Goal: Task Accomplishment & Management: Complete application form

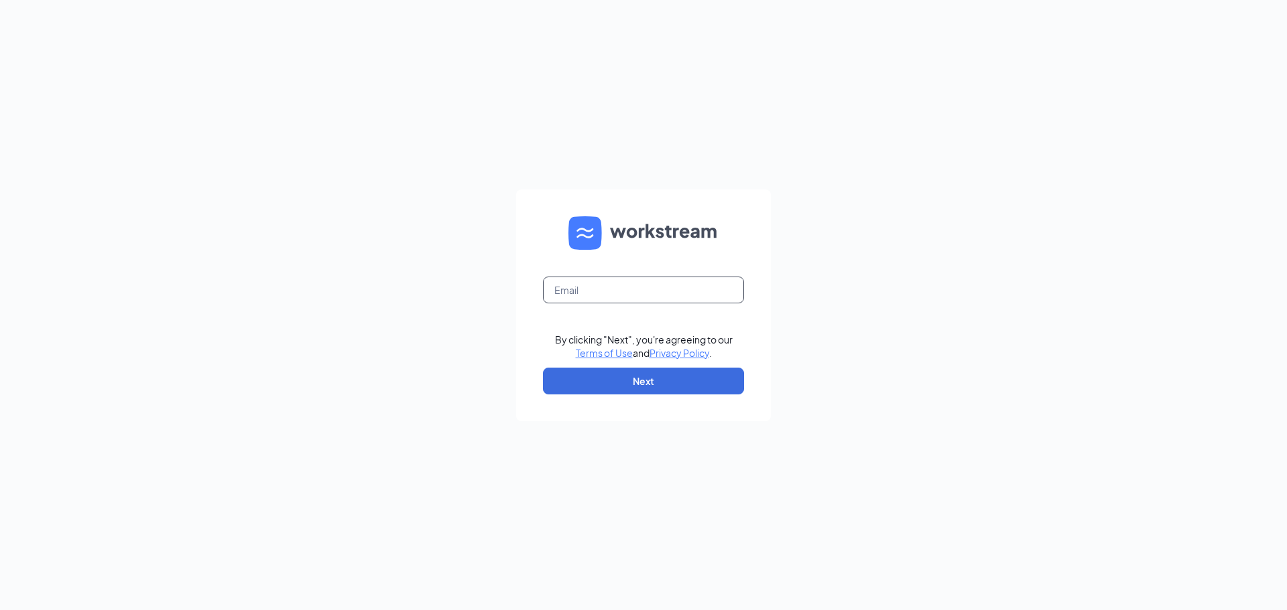
click at [577, 277] on input "text" at bounding box center [643, 290] width 201 height 27
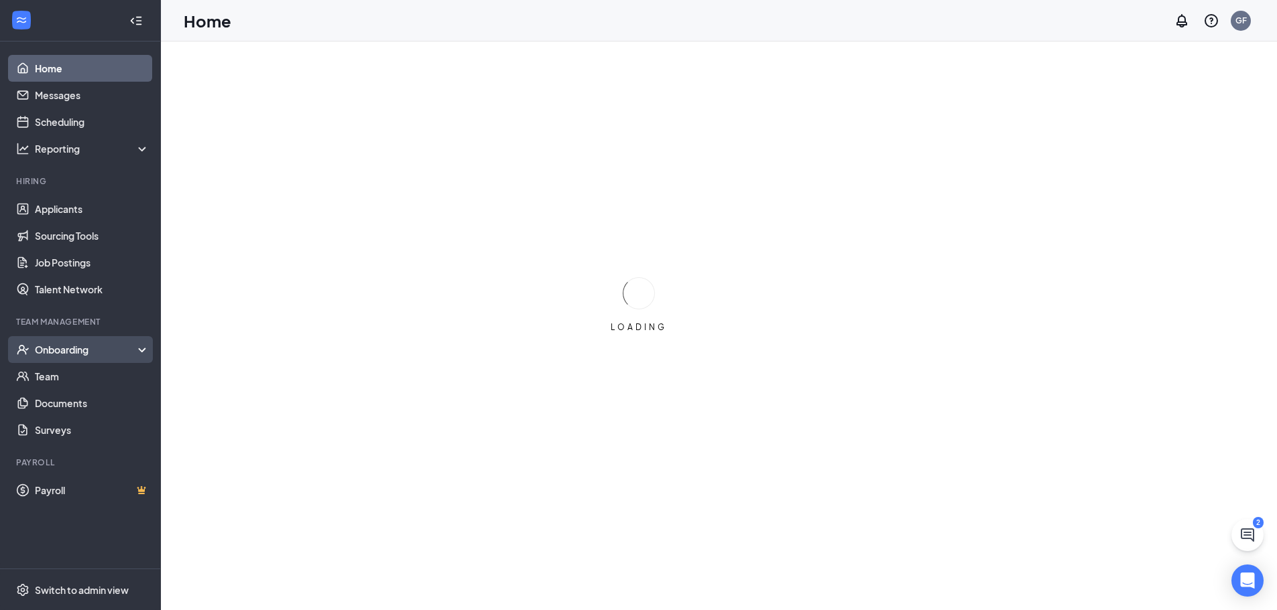
click at [56, 345] on div "Onboarding" at bounding box center [86, 349] width 103 height 13
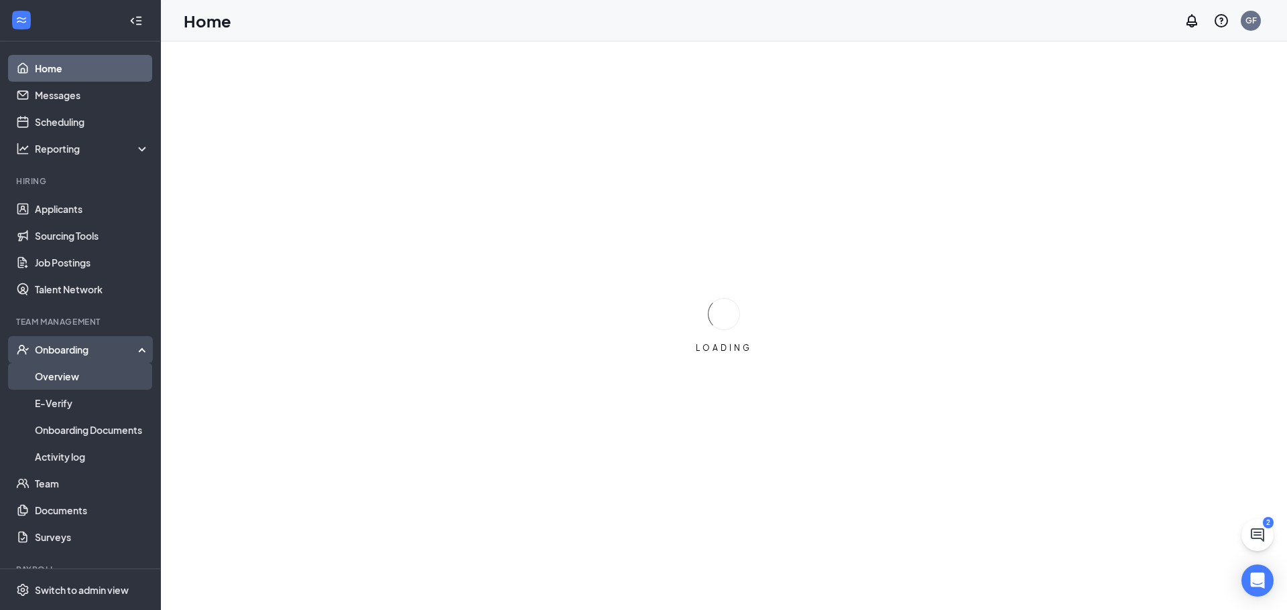
click at [64, 377] on link "Overview" at bounding box center [92, 376] width 115 height 27
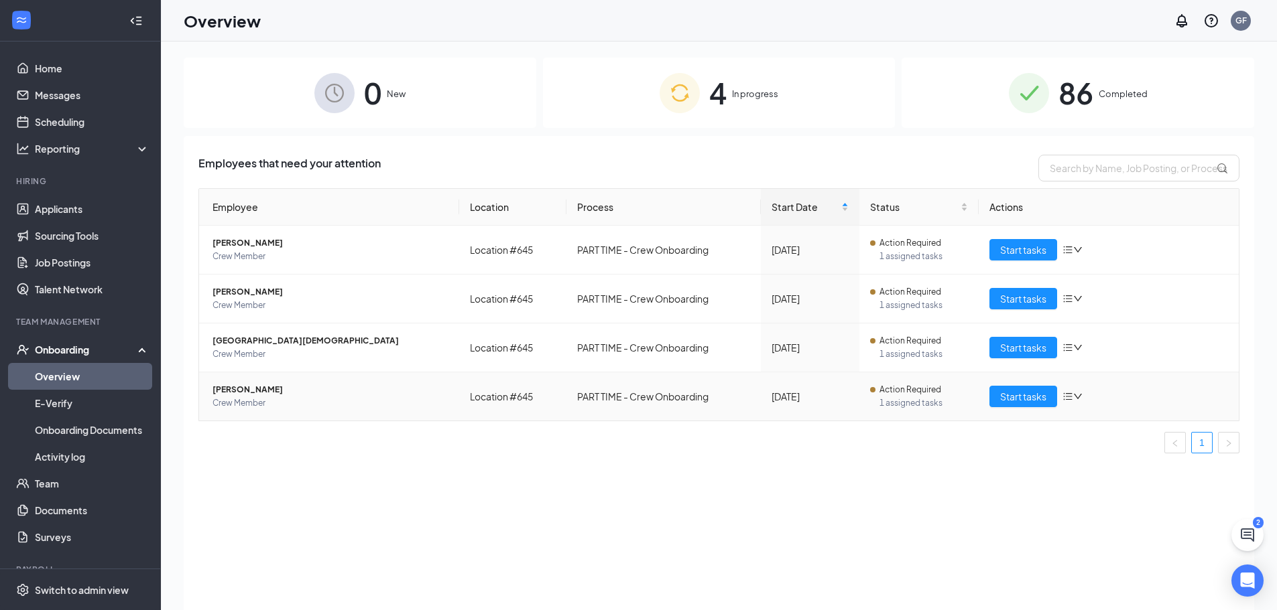
click at [250, 385] on span "[PERSON_NAME]" at bounding box center [330, 389] width 236 height 13
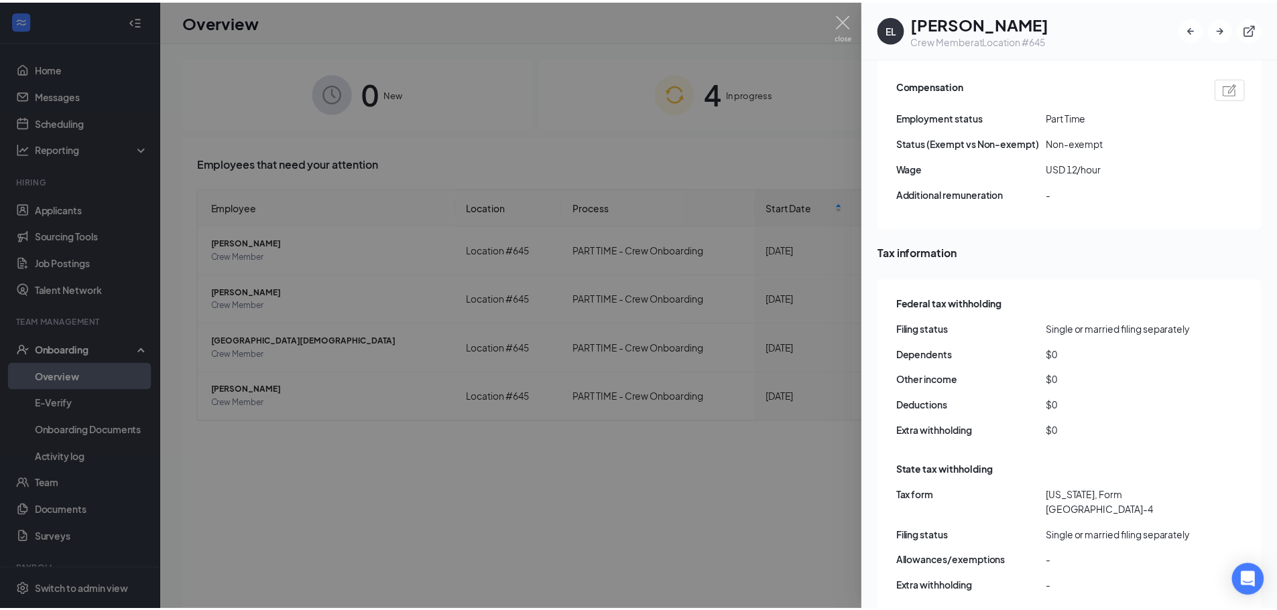
scroll to position [871, 0]
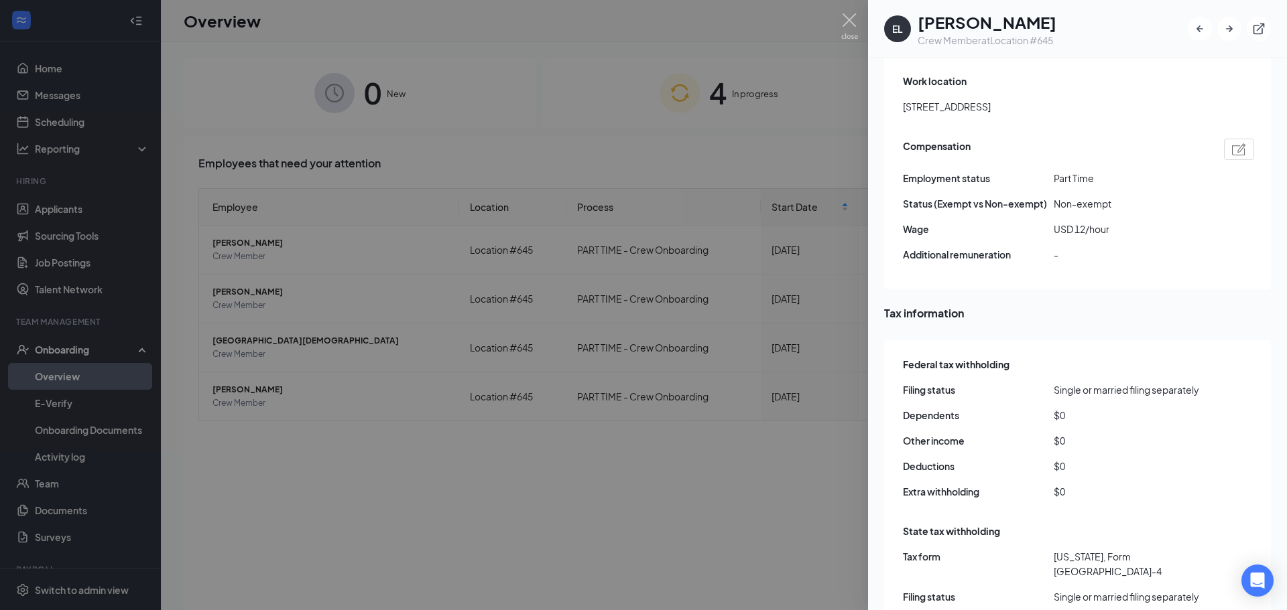
click at [712, 131] on div at bounding box center [643, 305] width 1287 height 610
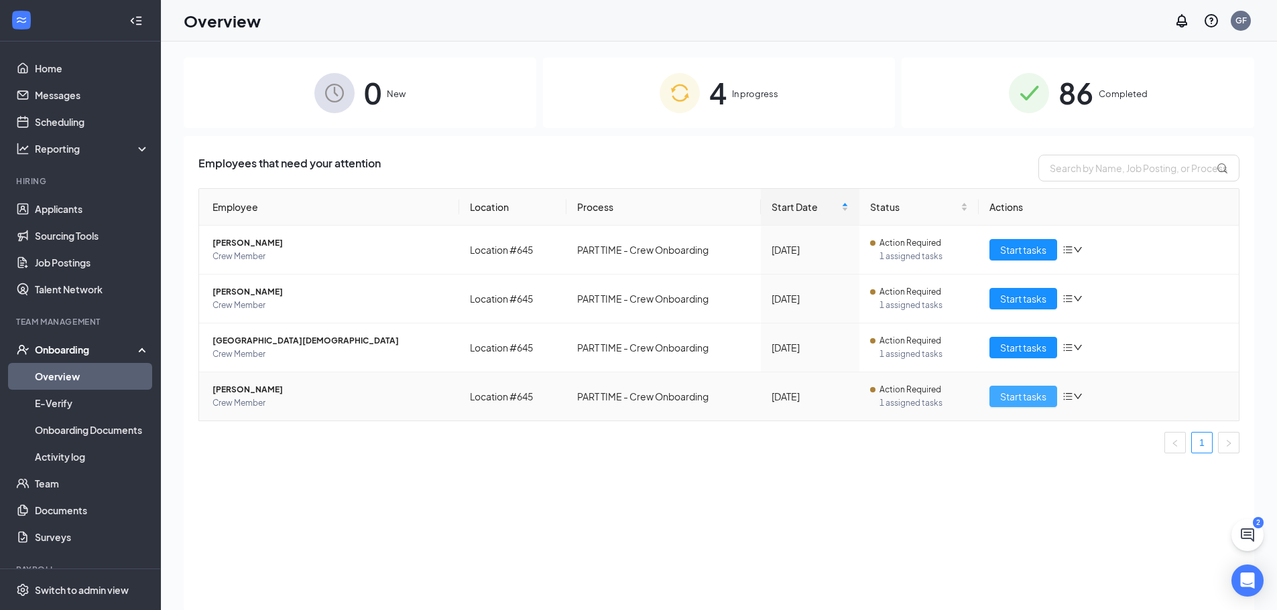
click at [1035, 393] on span "Start tasks" at bounding box center [1023, 396] width 46 height 15
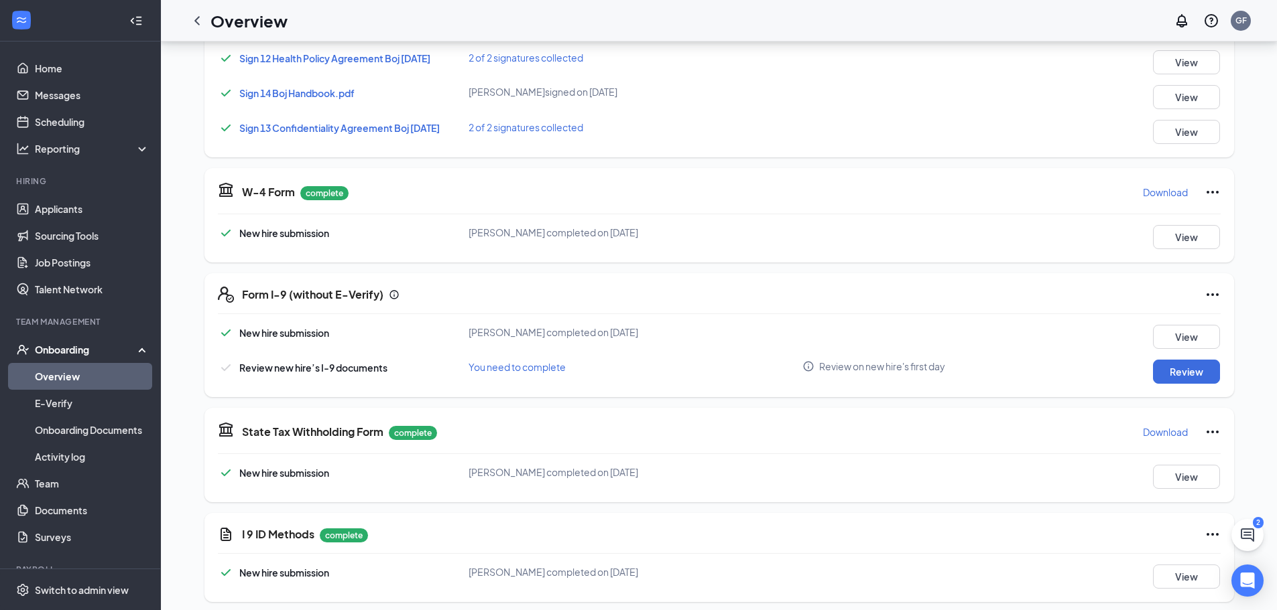
scroll to position [584, 0]
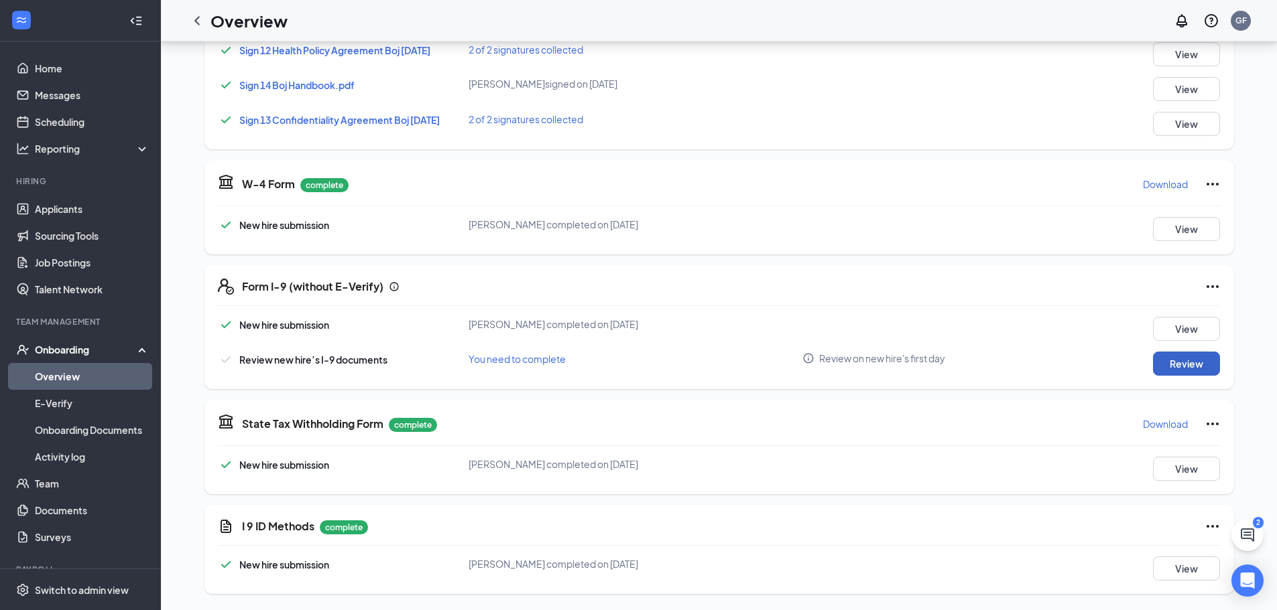
click at [1187, 361] on button "Review" at bounding box center [1186, 364] width 67 height 24
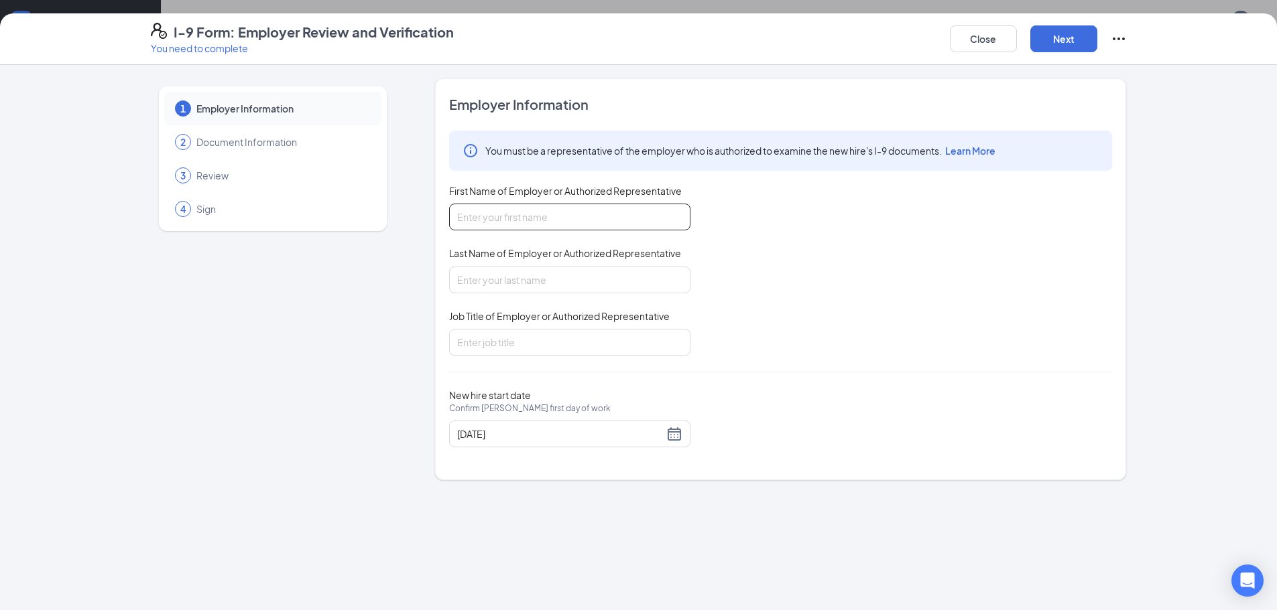
click at [547, 223] on input "First Name of Employer or Authorized Representative" at bounding box center [569, 217] width 241 height 27
type input "Gregory"
type input "Faw"
click at [505, 349] on input "Job Title of Employer or Authorized Representative" at bounding box center [569, 342] width 241 height 27
type input "President"
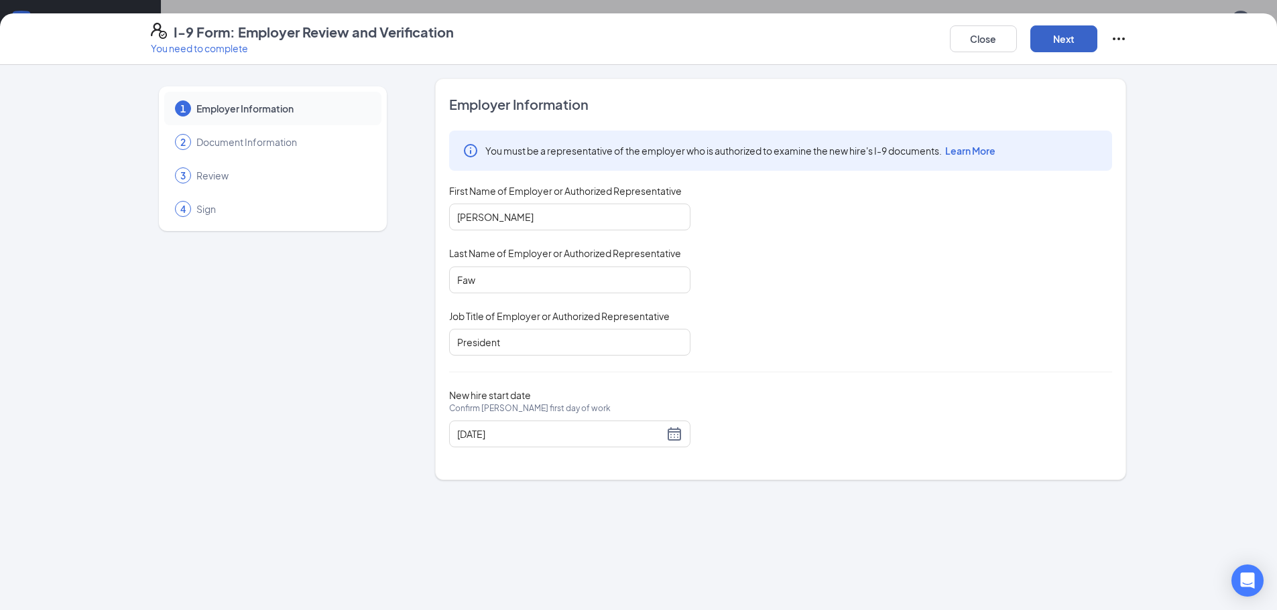
click at [1065, 40] on button "Next" at bounding box center [1063, 38] width 67 height 27
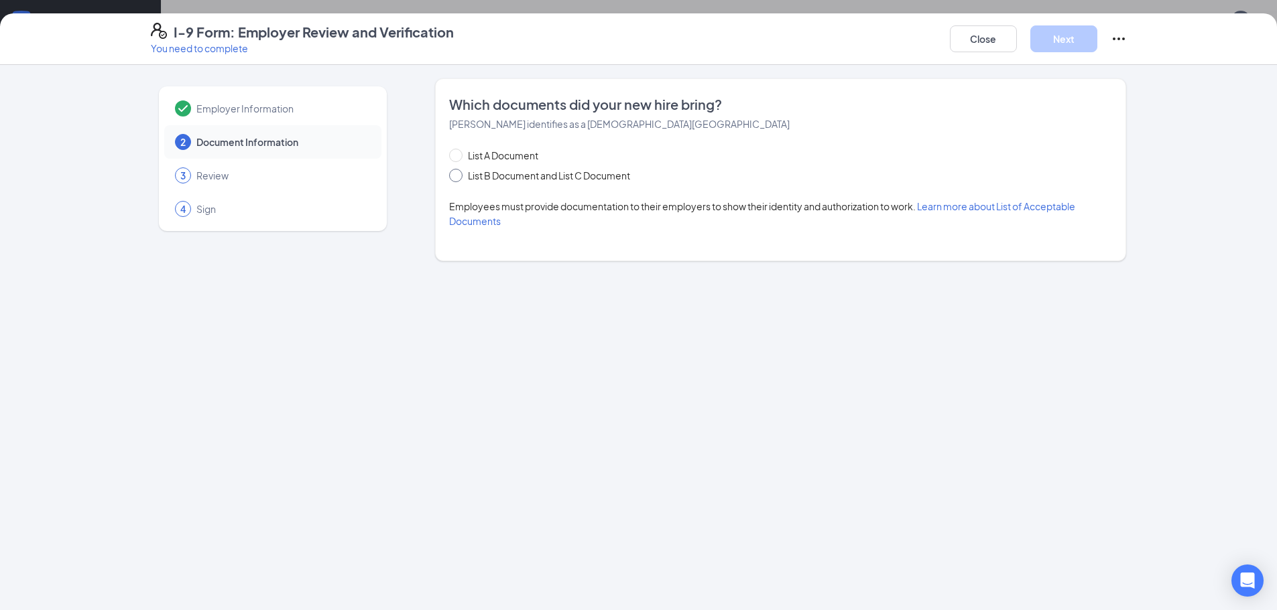
click at [463, 178] on span "List B Document and List C Document" at bounding box center [548, 175] width 173 height 15
click at [458, 178] on input "List B Document and List C Document" at bounding box center [453, 173] width 9 height 9
radio input "true"
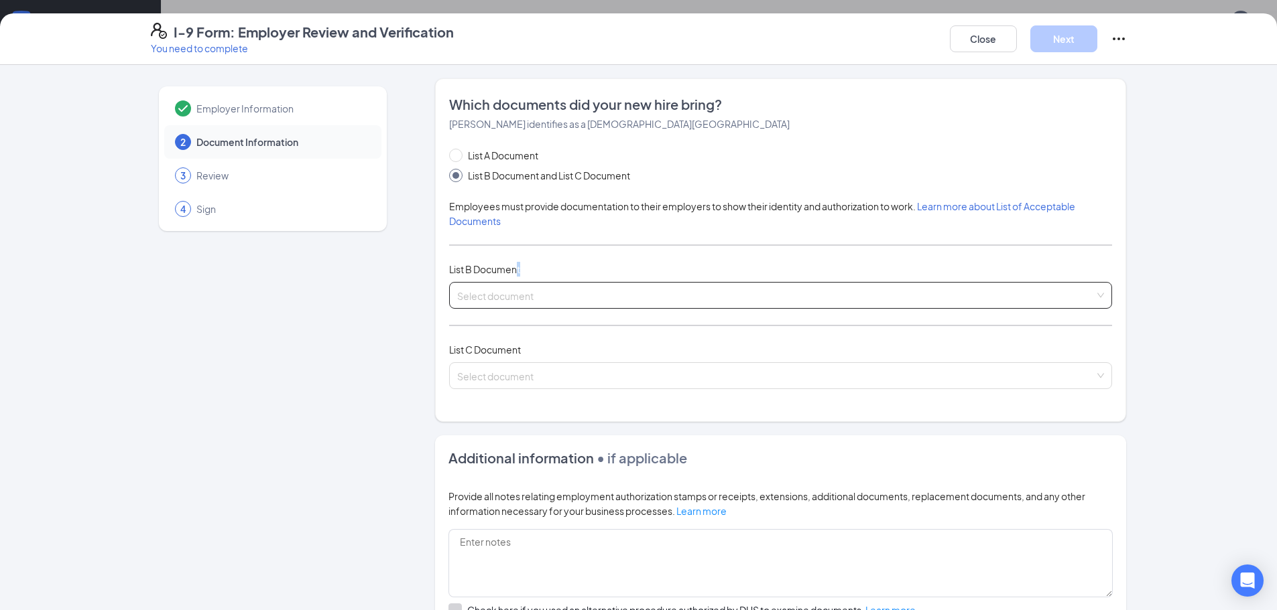
click at [511, 294] on div "List A Document List B Document and List C Document Employees must provide docu…" at bounding box center [780, 276] width 663 height 257
click at [513, 288] on input "search" at bounding box center [775, 293] width 637 height 20
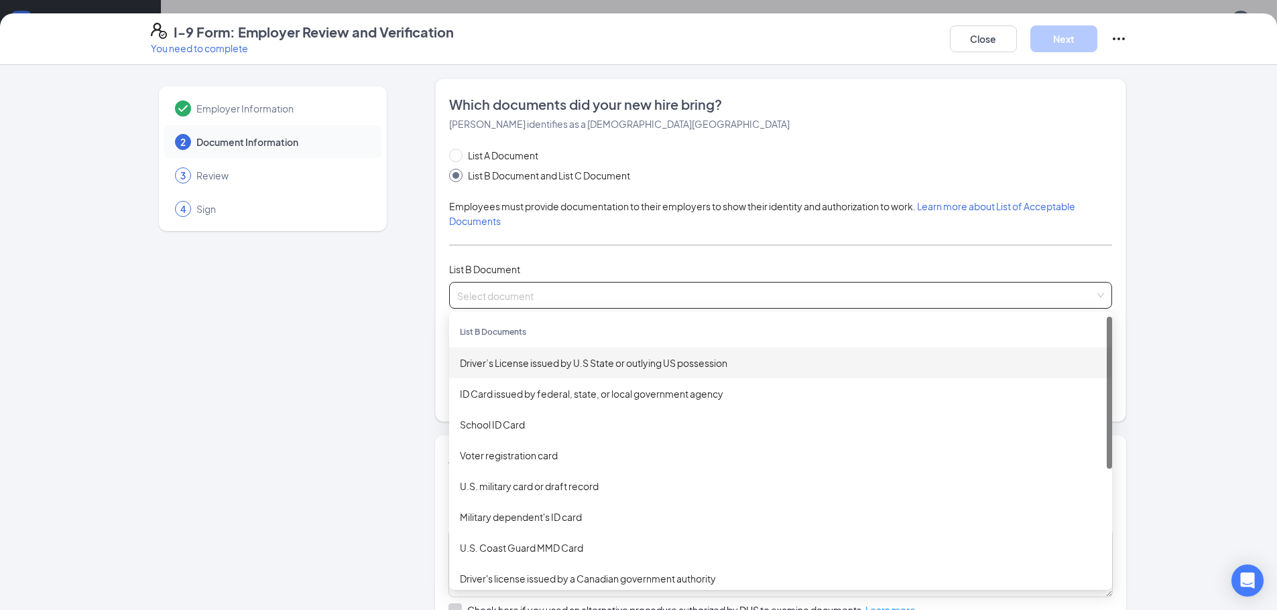
click at [533, 365] on div "Driver’s License issued by U.S State or outlying US possession" at bounding box center [780, 363] width 641 height 15
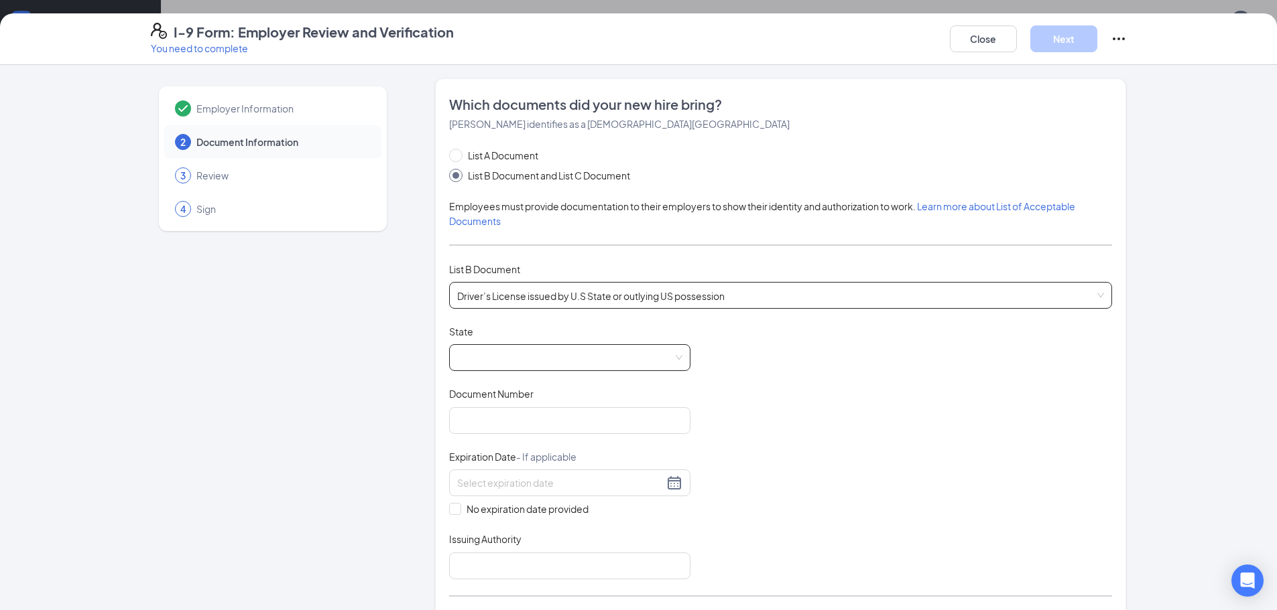
click at [493, 349] on span at bounding box center [569, 357] width 225 height 25
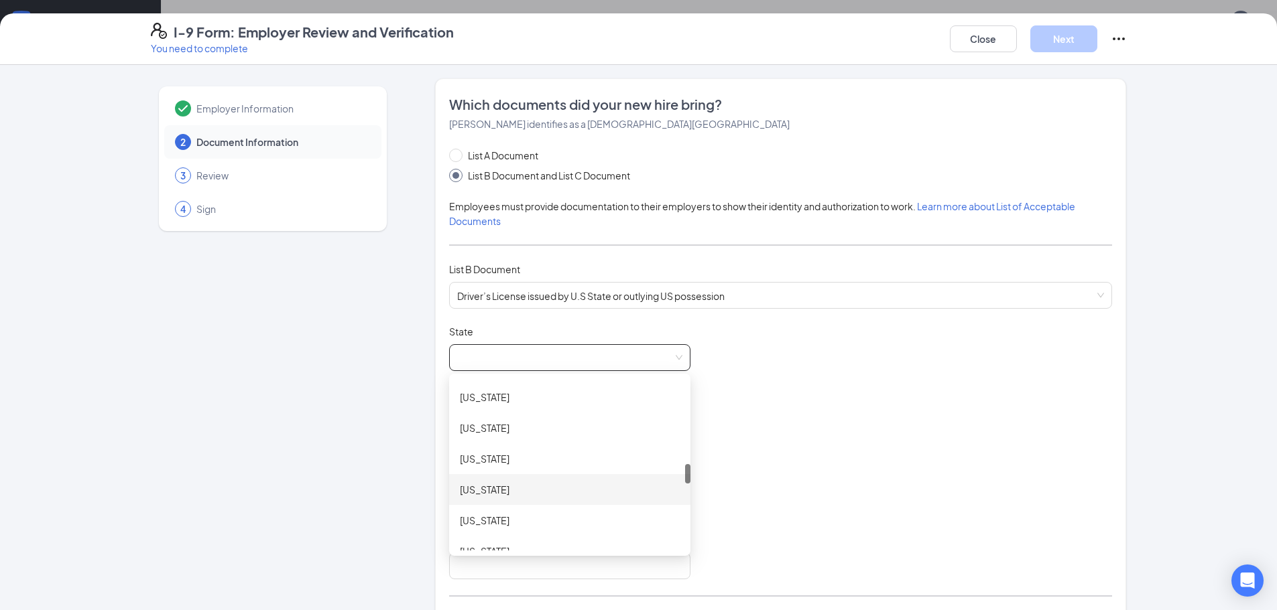
scroll to position [938, 0]
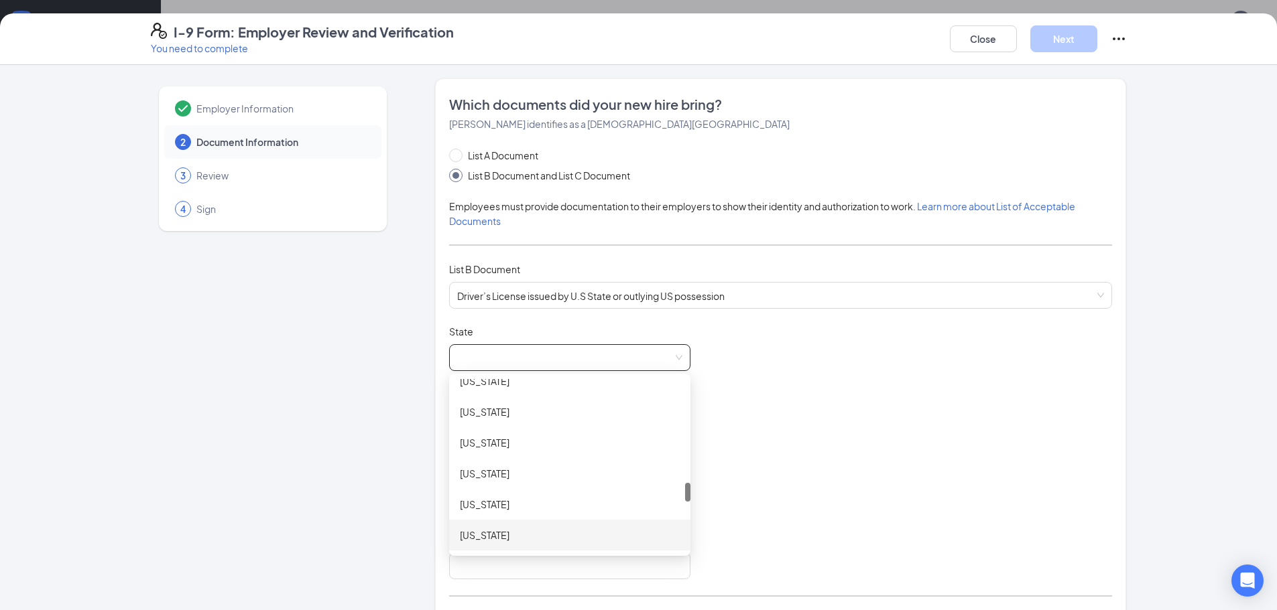
click at [531, 535] on div "North Carolina" at bounding box center [570, 535] width 220 height 15
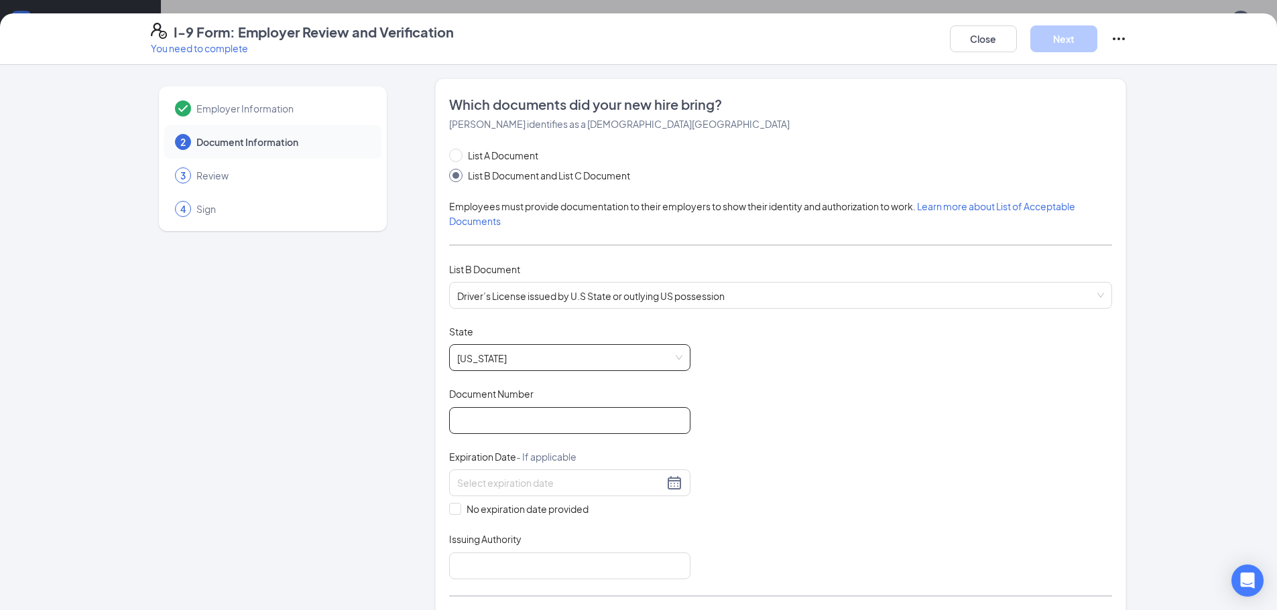
click at [527, 414] on input "Document Number" at bounding box center [569, 420] width 241 height 27
type input "000040476724"
click at [487, 474] on div at bounding box center [569, 483] width 241 height 27
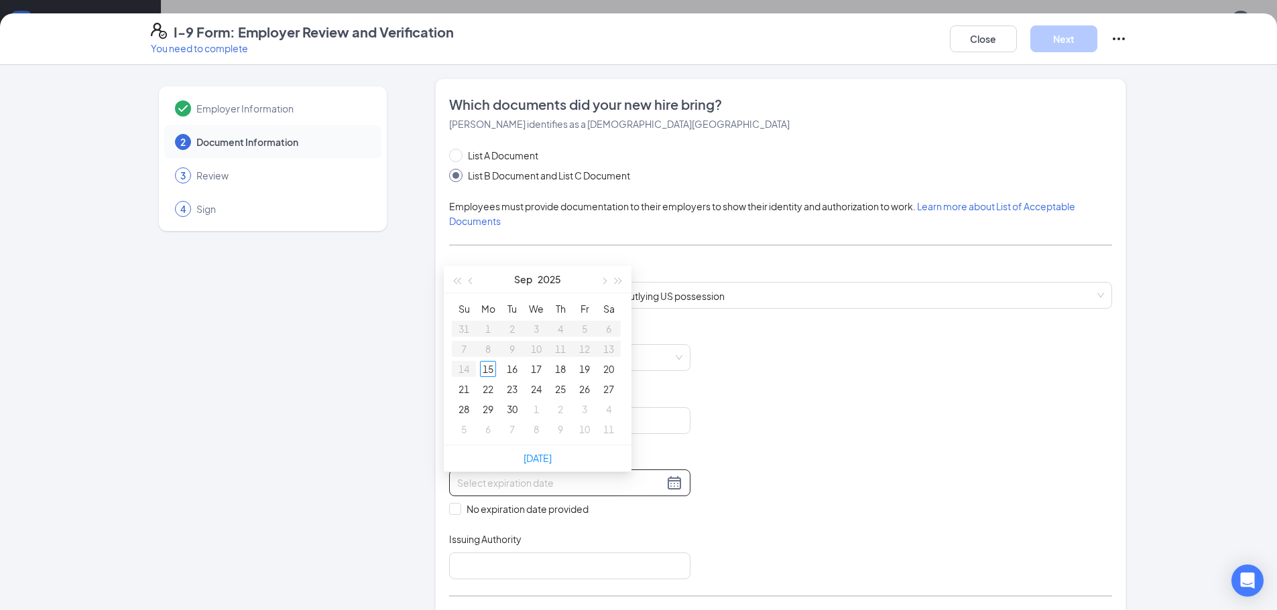
click at [483, 488] on input at bounding box center [560, 483] width 206 height 15
click at [479, 482] on input "03-012033" at bounding box center [560, 483] width 206 height 15
click at [515, 321] on div "1" at bounding box center [512, 329] width 16 height 16
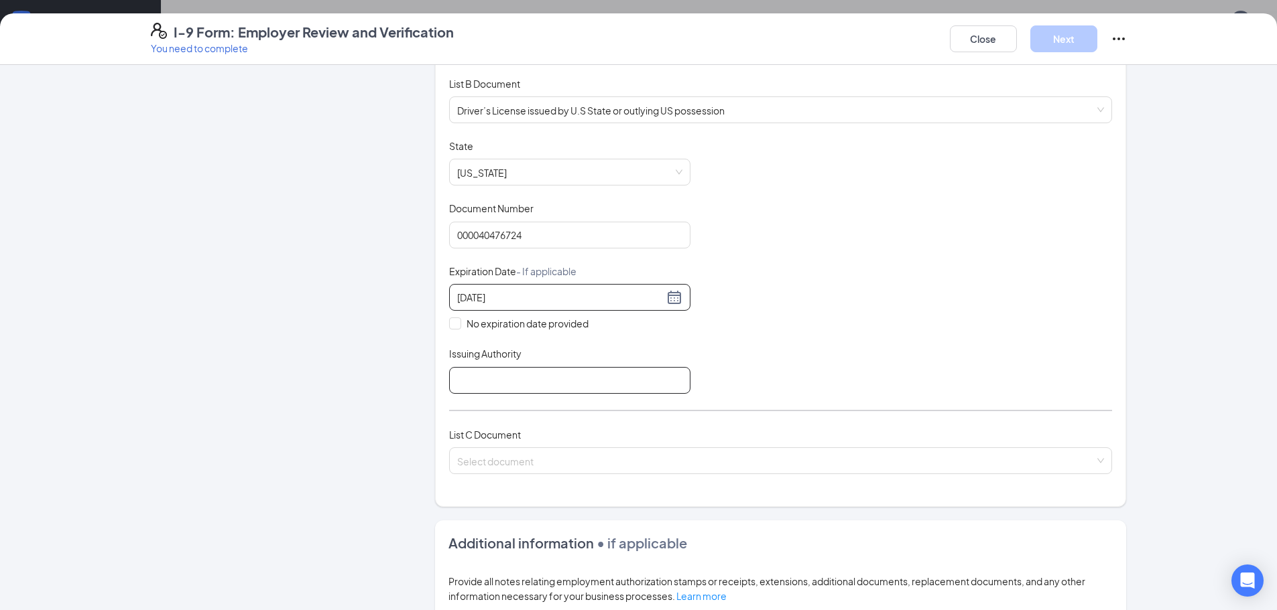
scroll to position [201, 0]
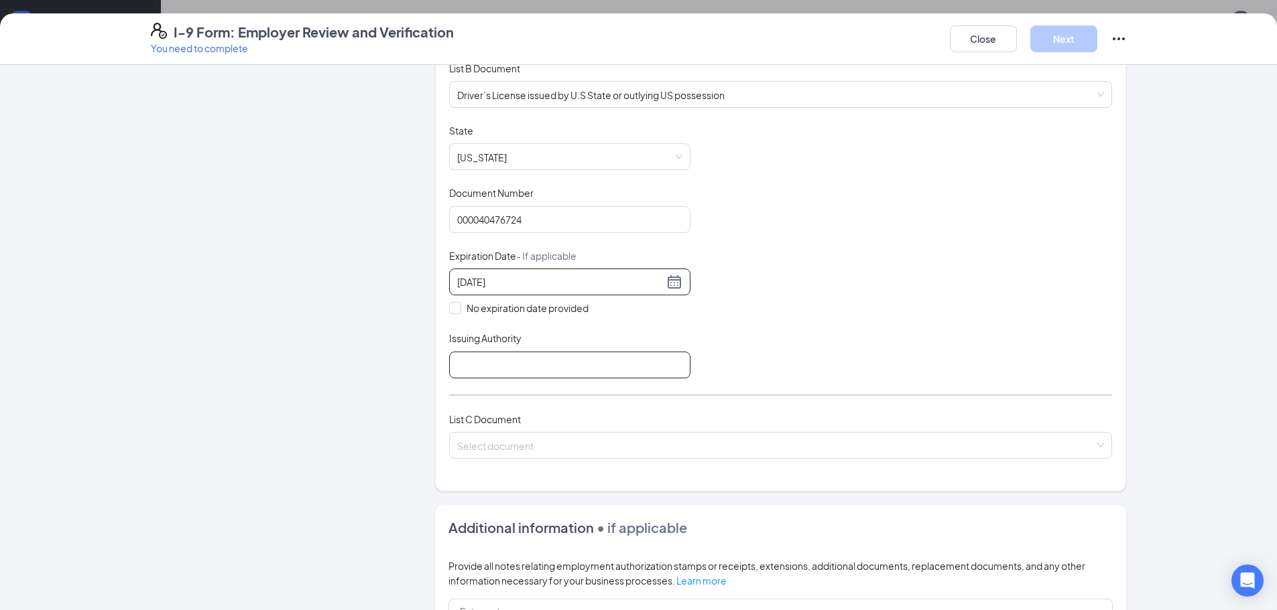
type input "03/01/2033"
click at [495, 361] on input "Issuing Authority" at bounding box center [569, 365] width 241 height 27
type input "North Carolina"
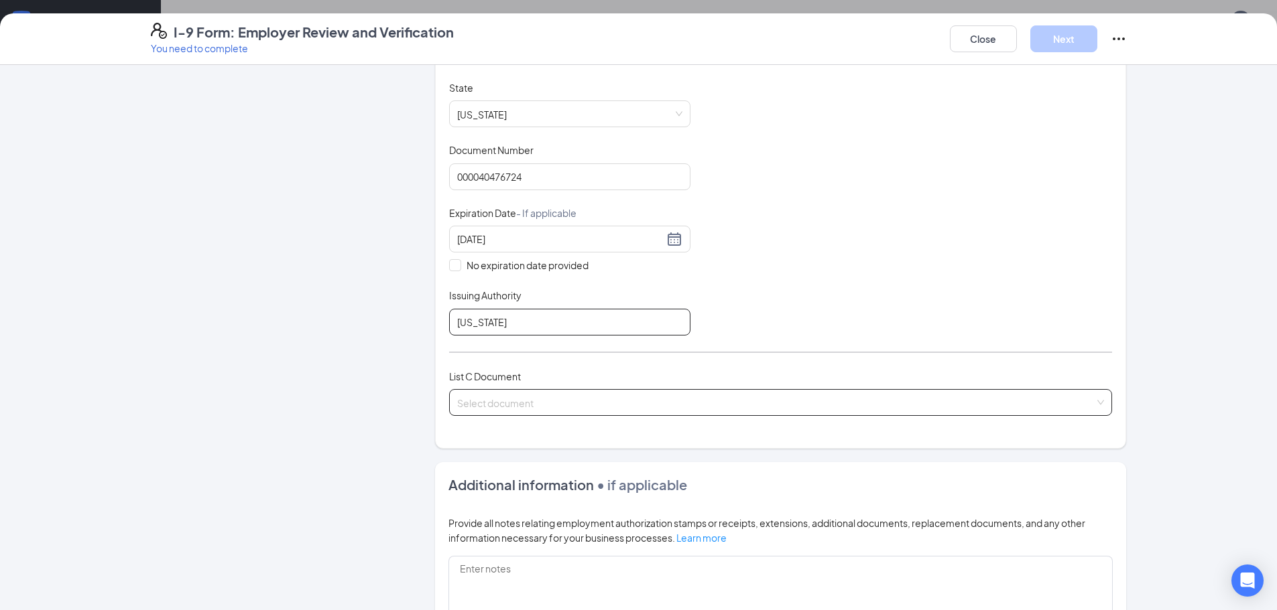
scroll to position [268, 0]
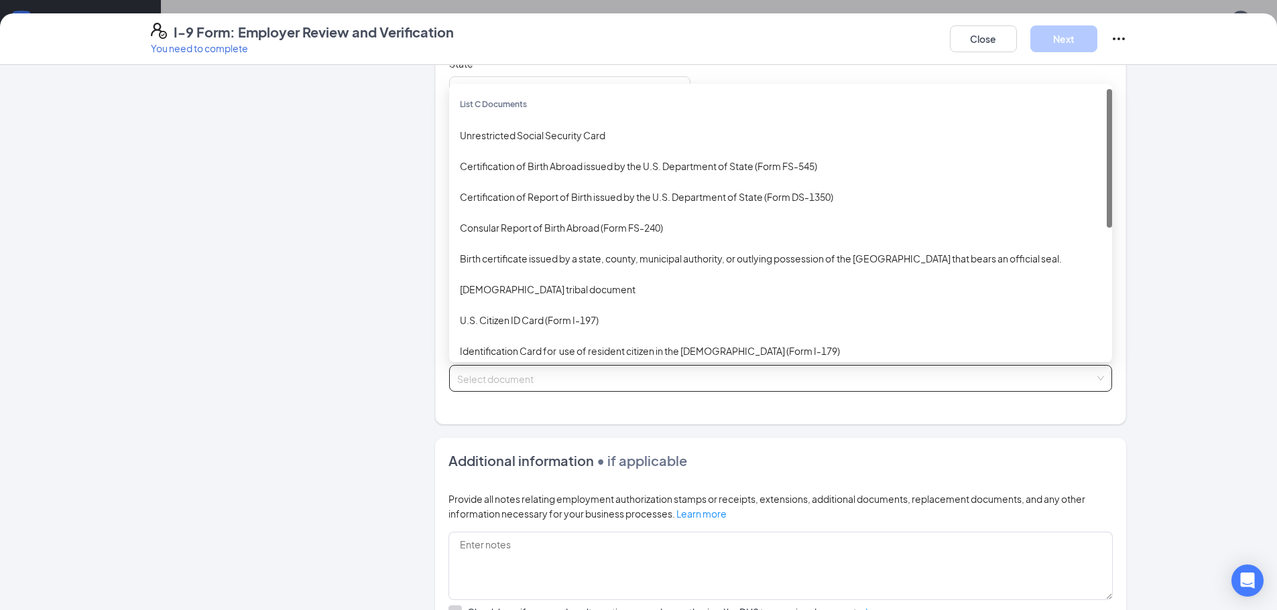
click at [541, 384] on input "search" at bounding box center [775, 376] width 637 height 20
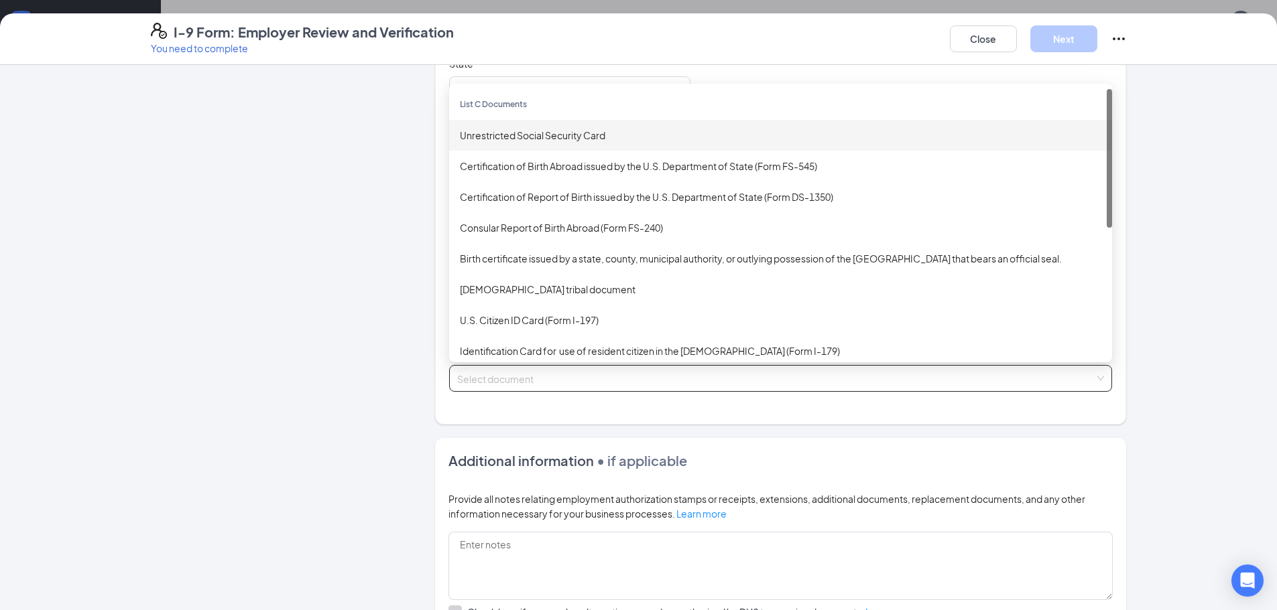
click at [531, 137] on div "Unrestricted Social Security Card" at bounding box center [780, 135] width 641 height 15
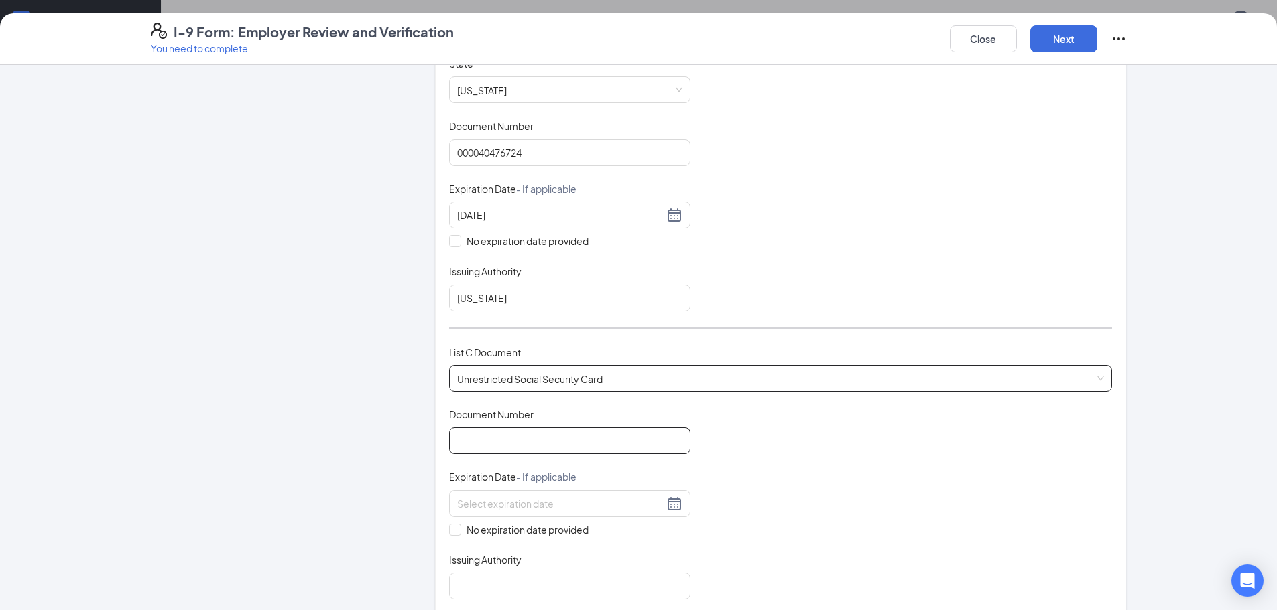
click at [496, 443] on input "Document Number" at bounding box center [569, 441] width 241 height 27
type input "690098061"
click at [450, 536] on label "No expiration date provided" at bounding box center [569, 530] width 241 height 15
click at [450, 533] on input "No expiration date provided" at bounding box center [453, 528] width 9 height 9
checkbox input "true"
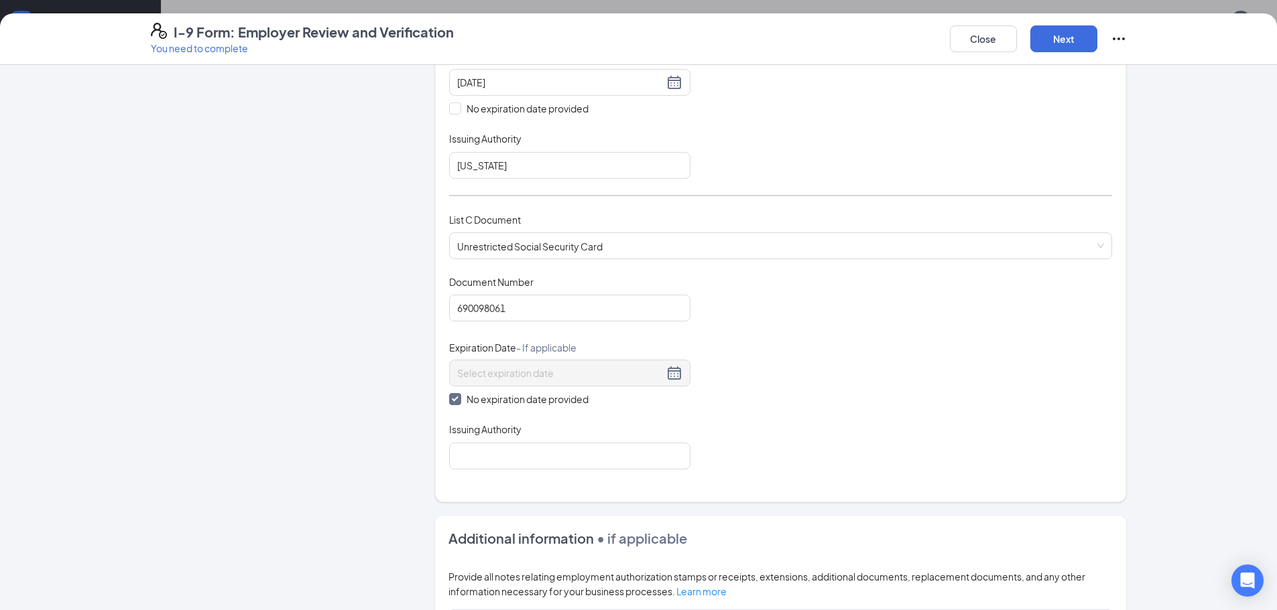
scroll to position [402, 0]
click at [499, 460] on input "Issuing Authority" at bounding box center [569, 455] width 241 height 27
type input "US Gov"
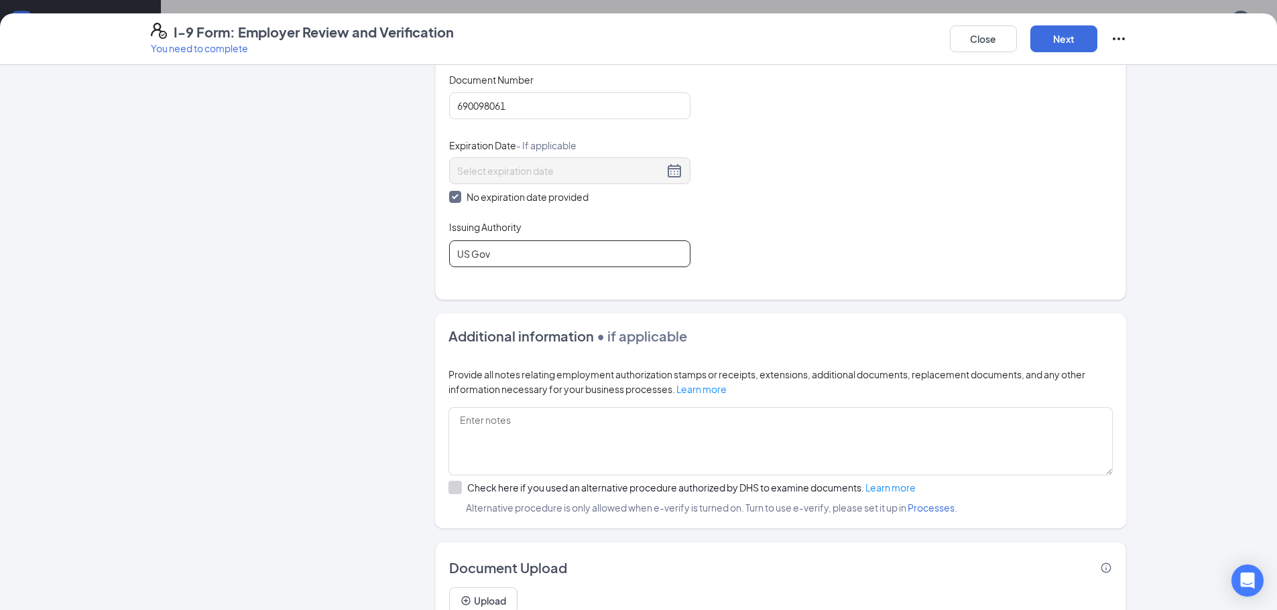
scroll to position [662, 0]
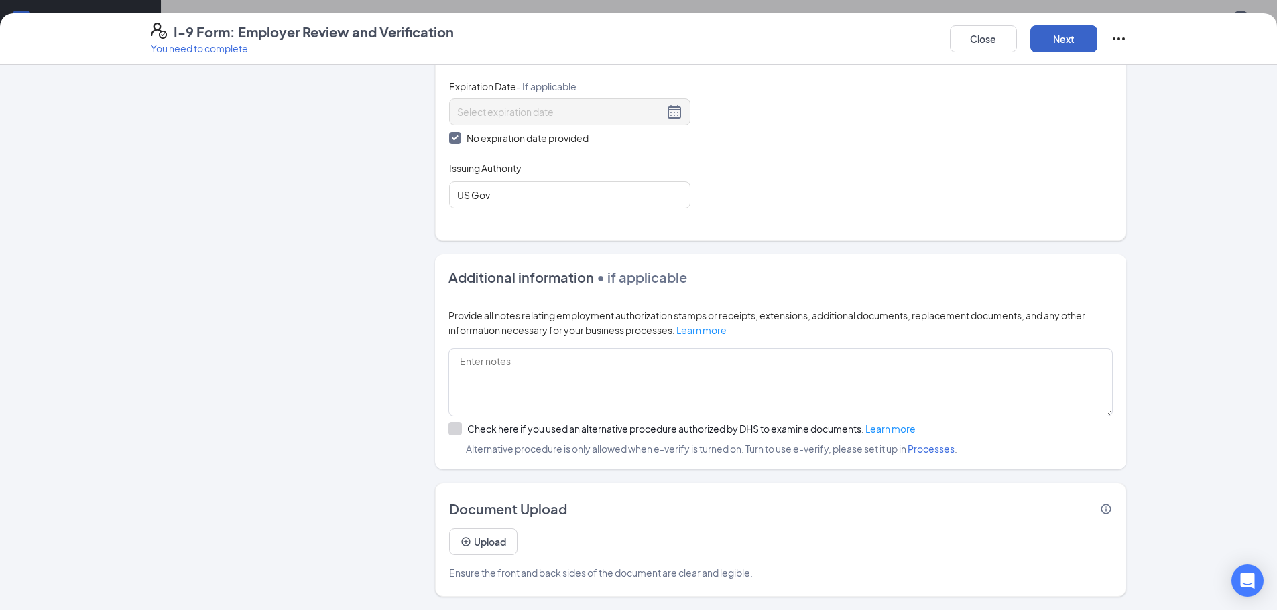
click at [1076, 34] on button "Next" at bounding box center [1063, 38] width 67 height 27
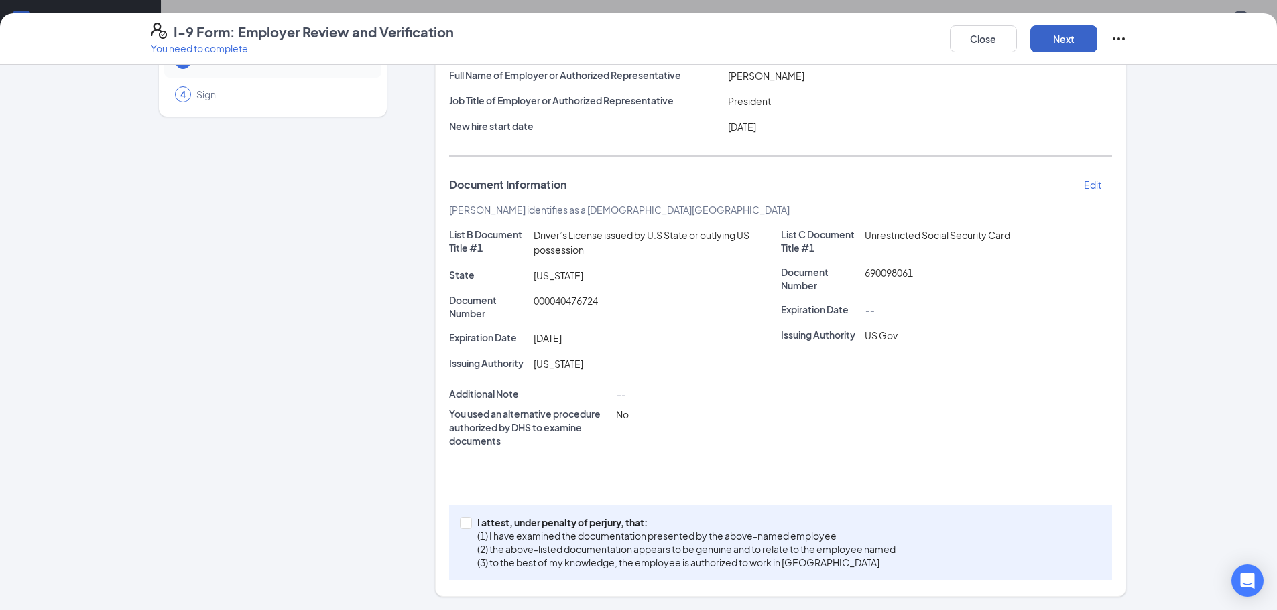
scroll to position [115, 0]
click at [460, 525] on input "I attest, under penalty of perjury, that: (1) I have examined the documentation…" at bounding box center [464, 521] width 9 height 9
checkbox input "true"
click at [1064, 38] on button "Next" at bounding box center [1063, 38] width 67 height 27
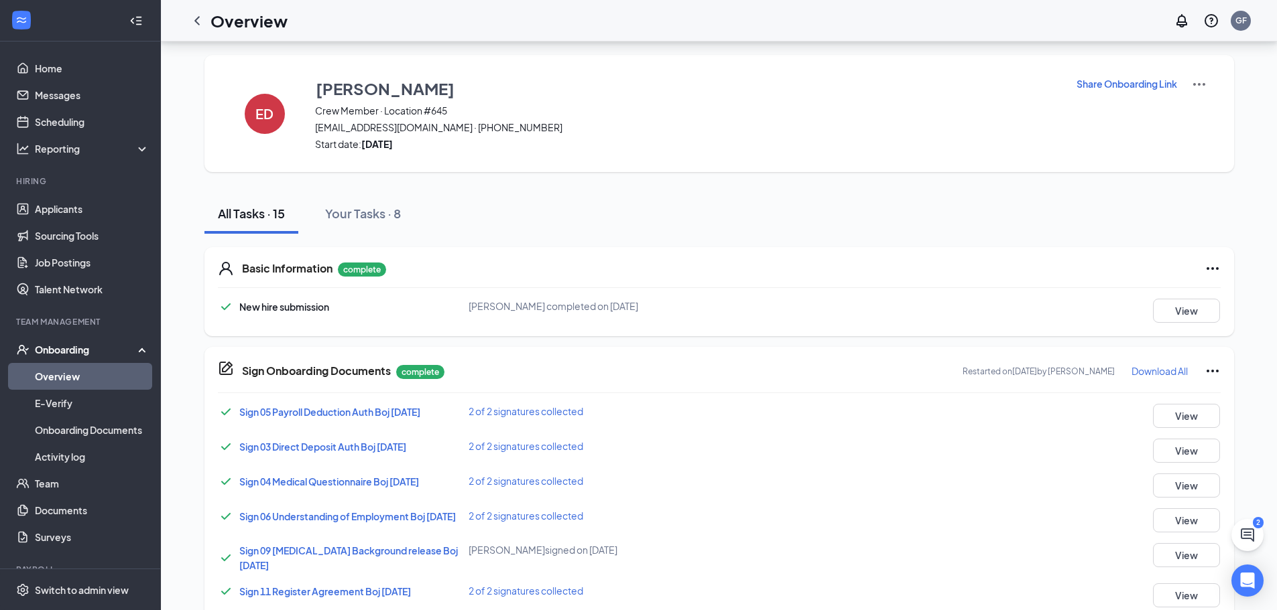
scroll to position [0, 0]
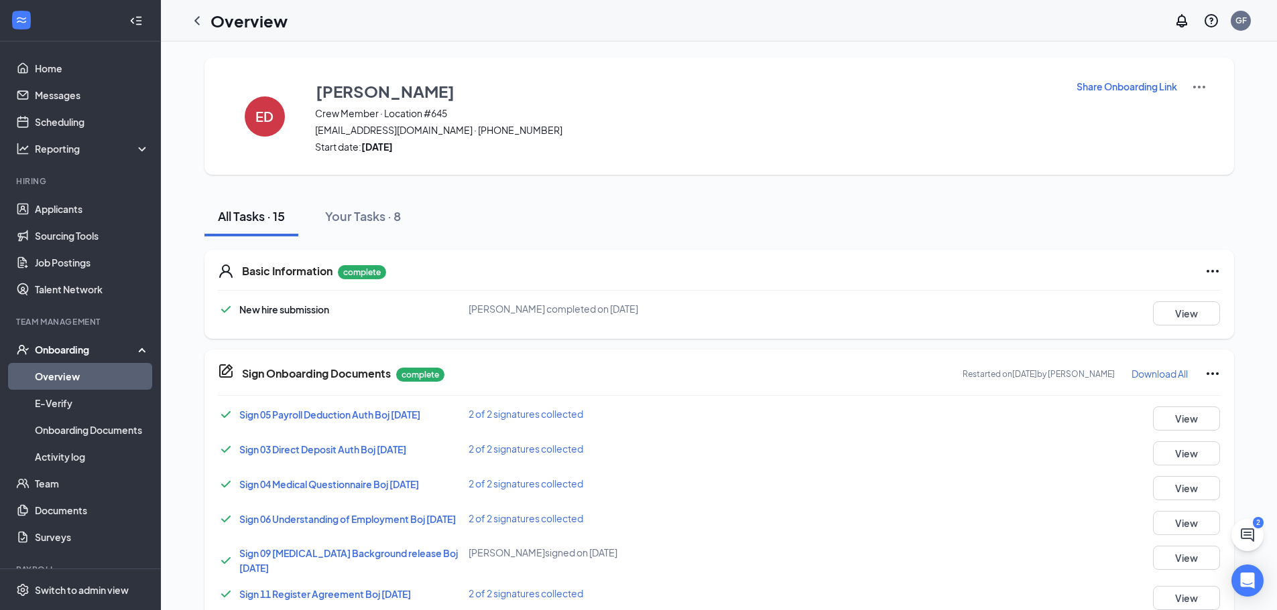
click at [76, 373] on link "Overview" at bounding box center [92, 376] width 115 height 27
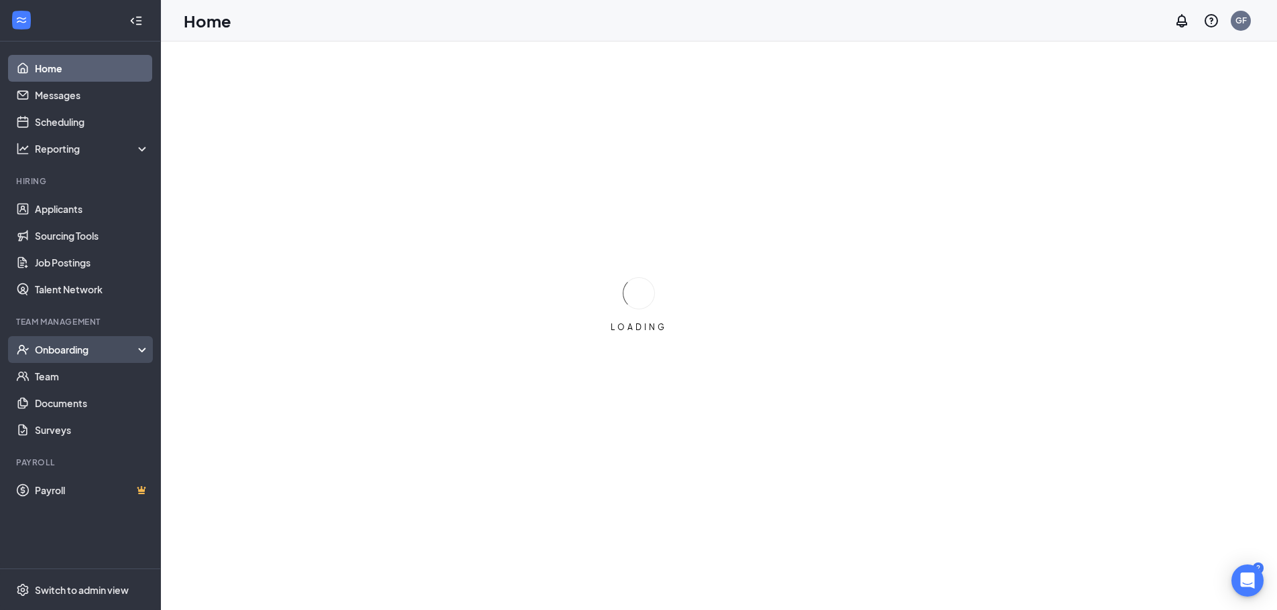
click at [84, 346] on div "Onboarding" at bounding box center [86, 349] width 103 height 13
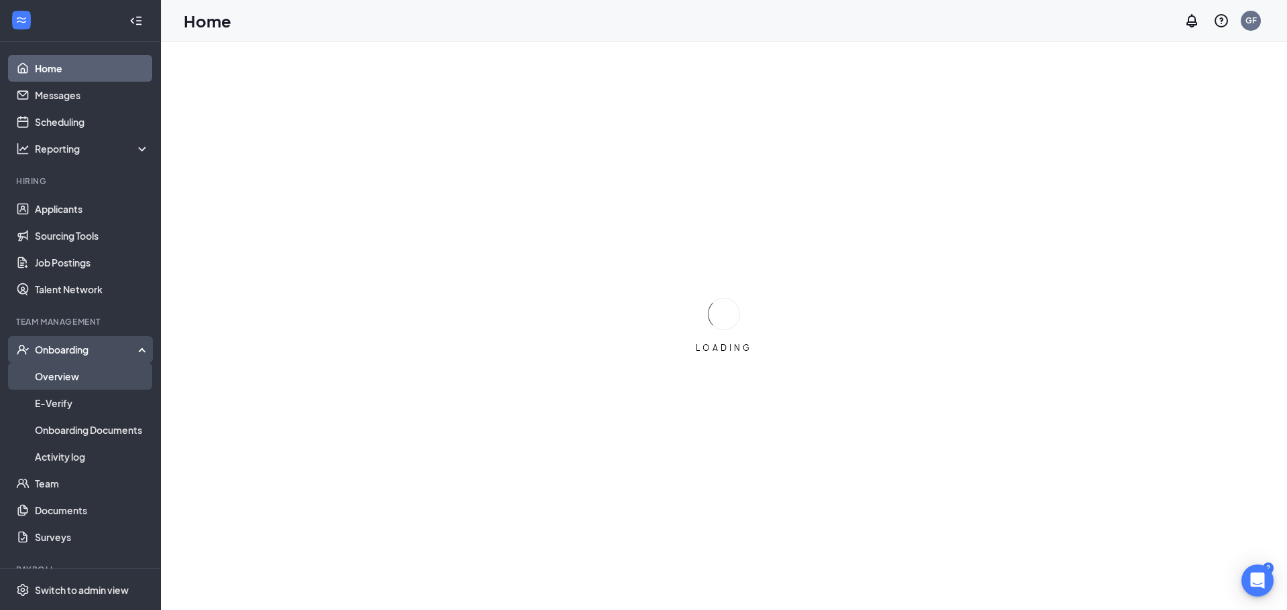
click at [67, 375] on link "Overview" at bounding box center [92, 376] width 115 height 27
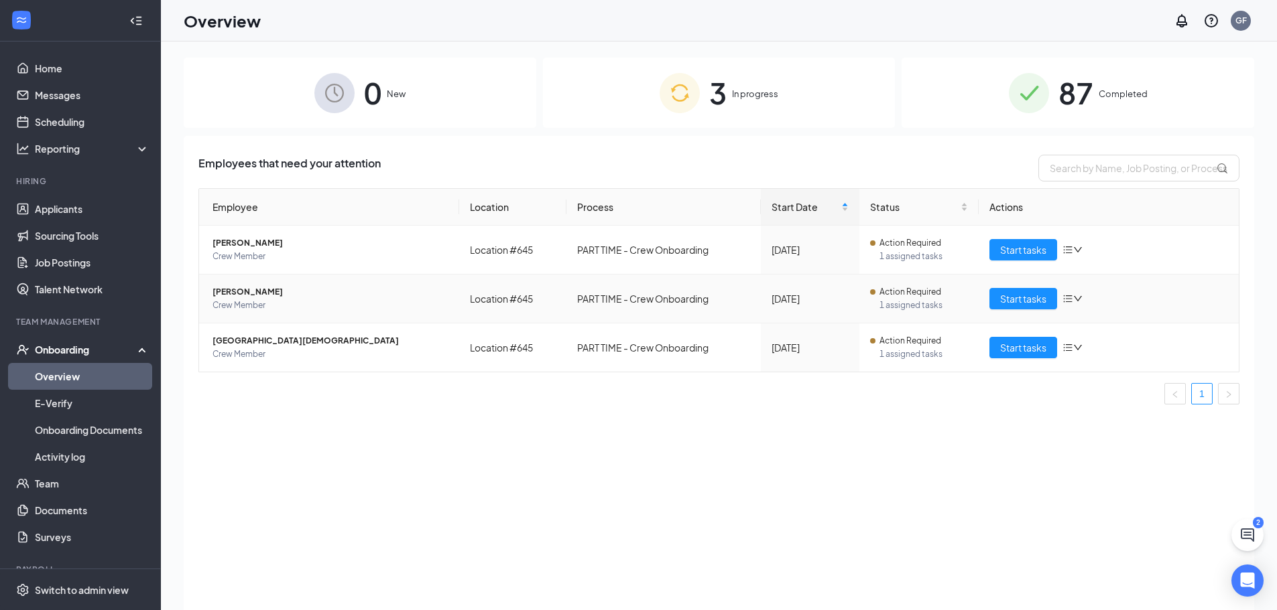
click at [271, 296] on span "[PERSON_NAME]" at bounding box center [330, 291] width 236 height 13
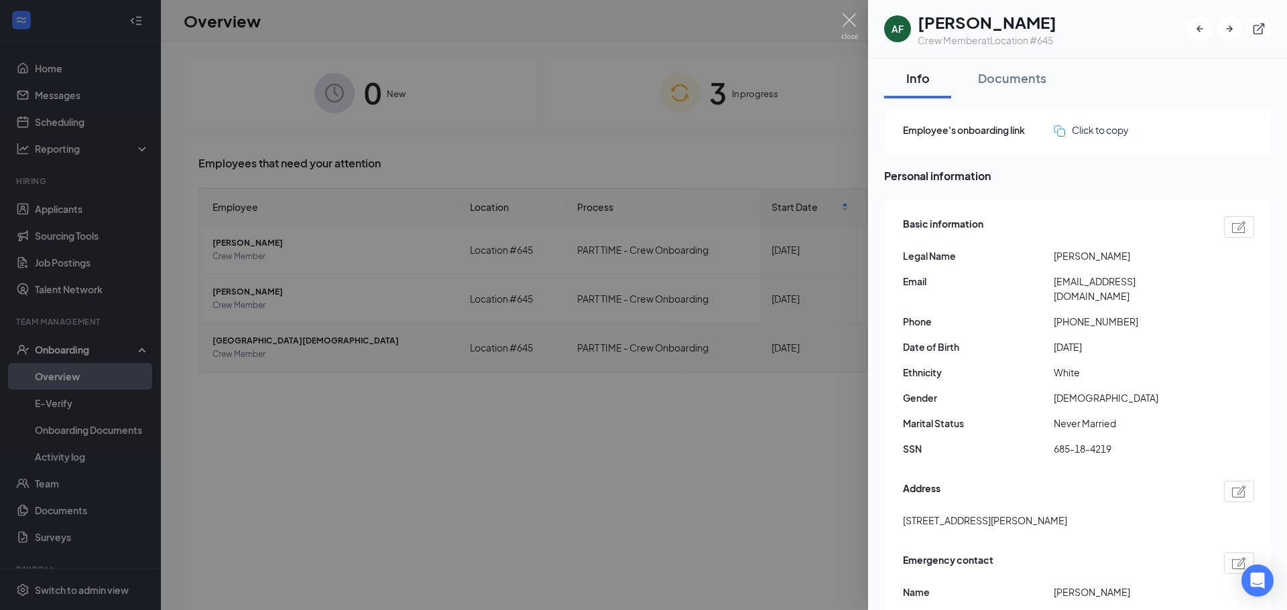
drag, startPoint x: 772, startPoint y: 460, endPoint x: 856, endPoint y: 359, distance: 131.4
click at [772, 460] on div at bounding box center [643, 305] width 1287 height 610
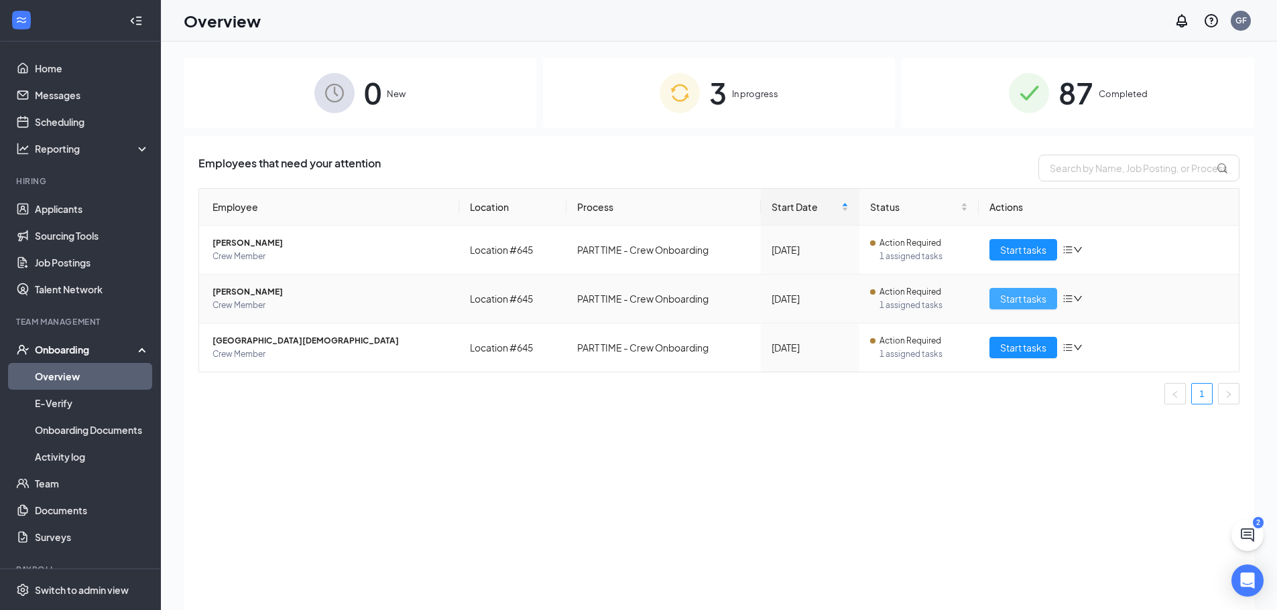
click at [1009, 296] on span "Start tasks" at bounding box center [1023, 298] width 46 height 15
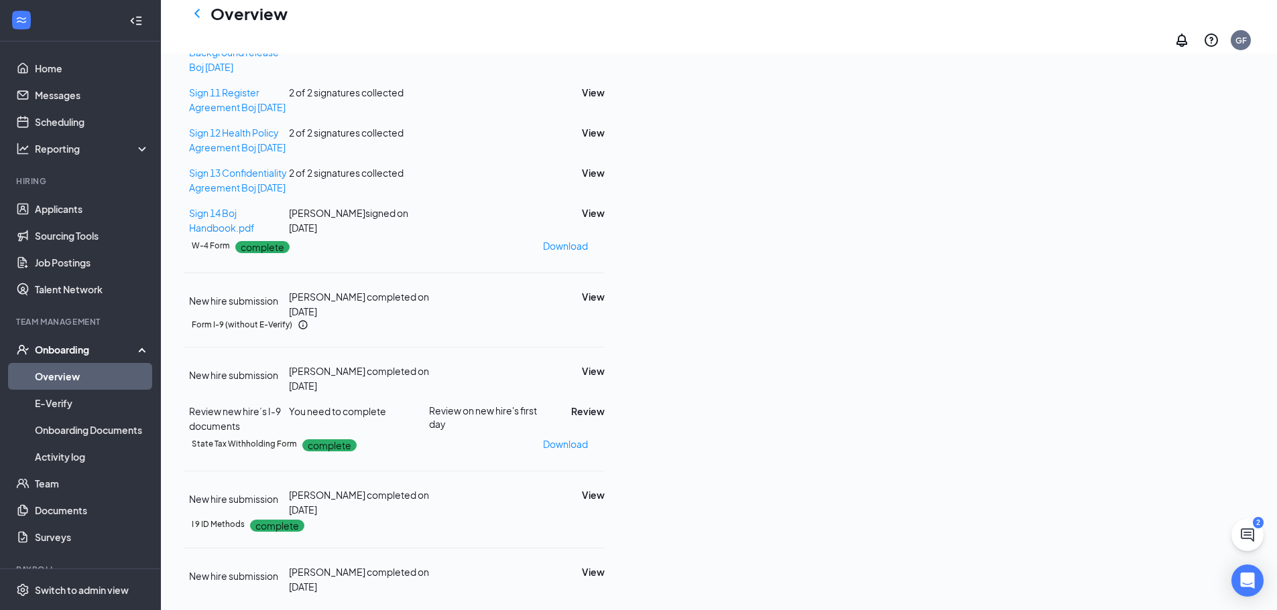
scroll to position [584, 0]
click at [604, 404] on button "Review" at bounding box center [588, 411] width 34 height 15
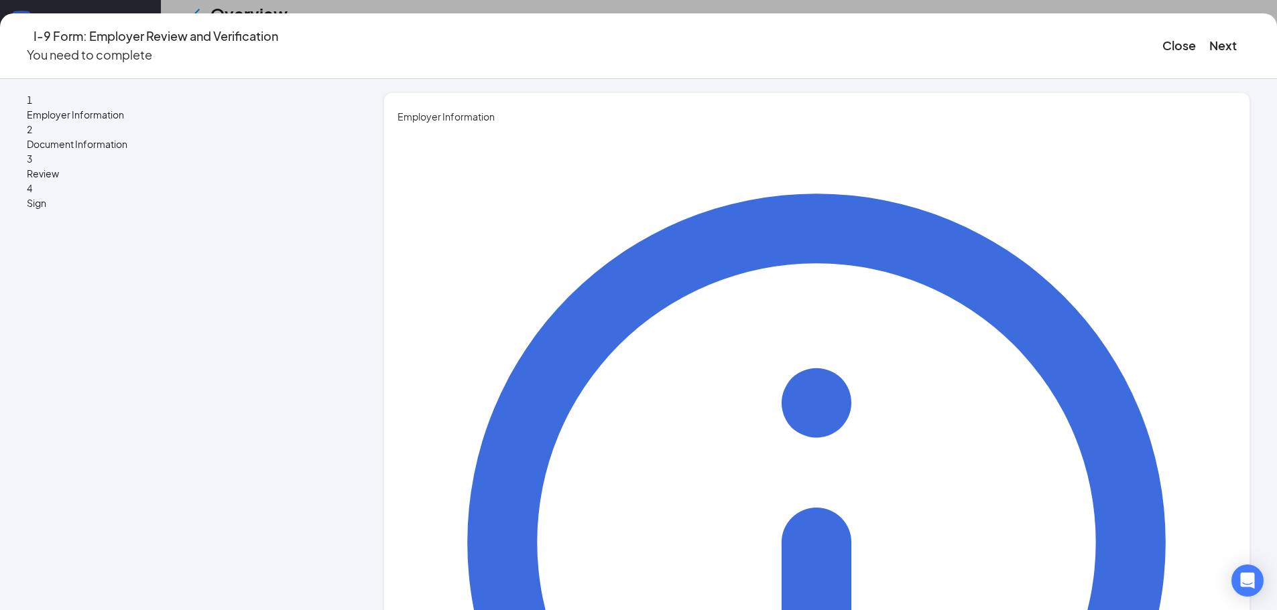
type input "Gregory"
type input "Faw"
type input "President"
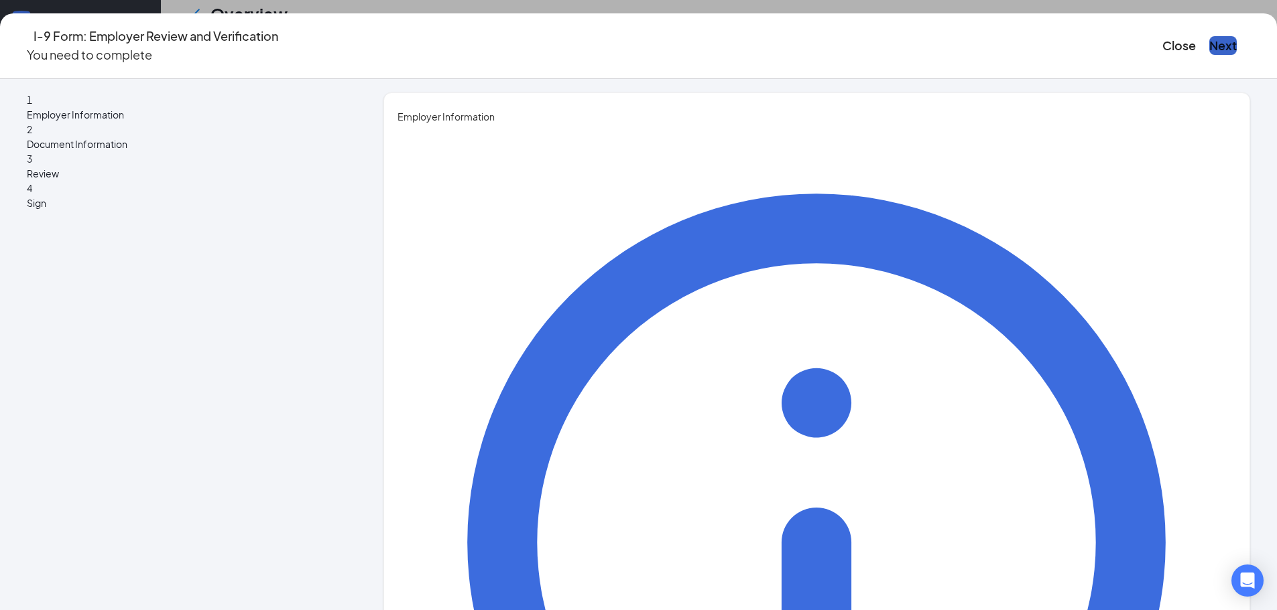
click at [1209, 38] on button "Next" at bounding box center [1222, 45] width 27 height 19
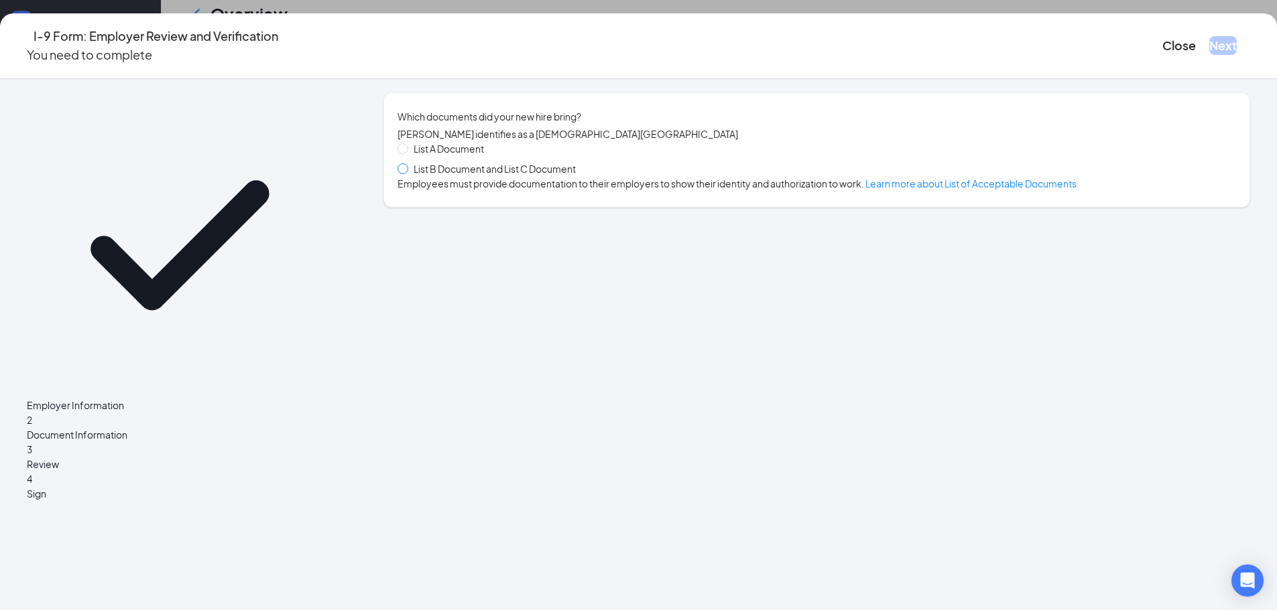
click at [408, 174] on span at bounding box center [402, 169] width 11 height 11
click at [407, 173] on input "List B Document and List C Document" at bounding box center [401, 168] width 9 height 9
radio input "true"
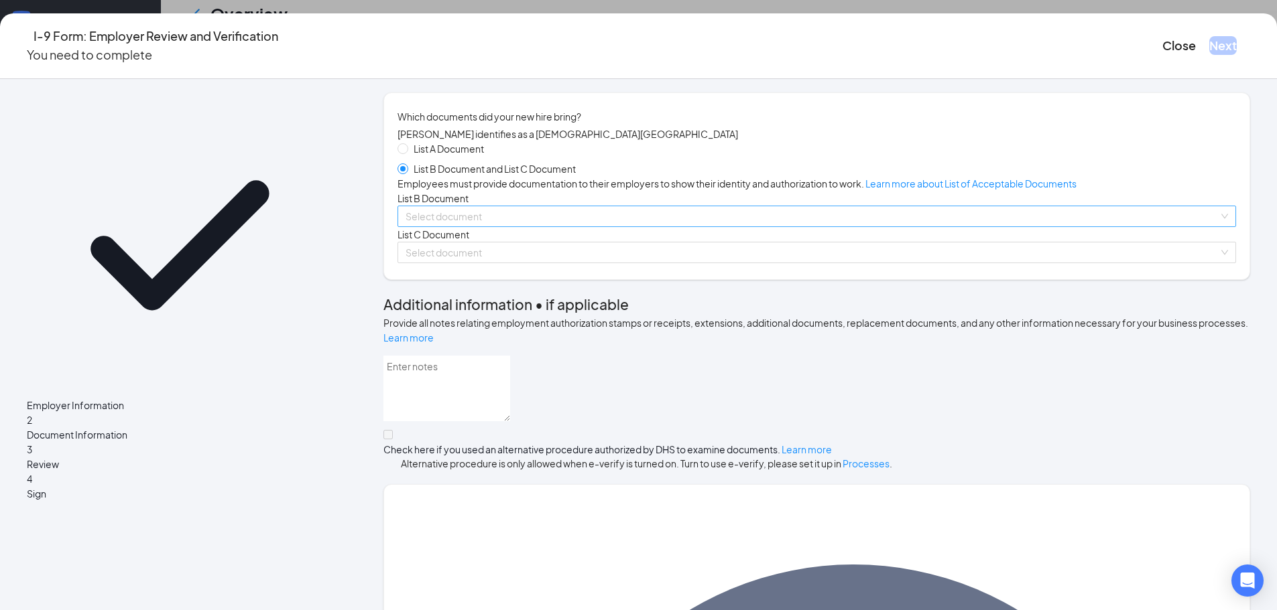
click at [504, 226] on input "search" at bounding box center [811, 216] width 813 height 20
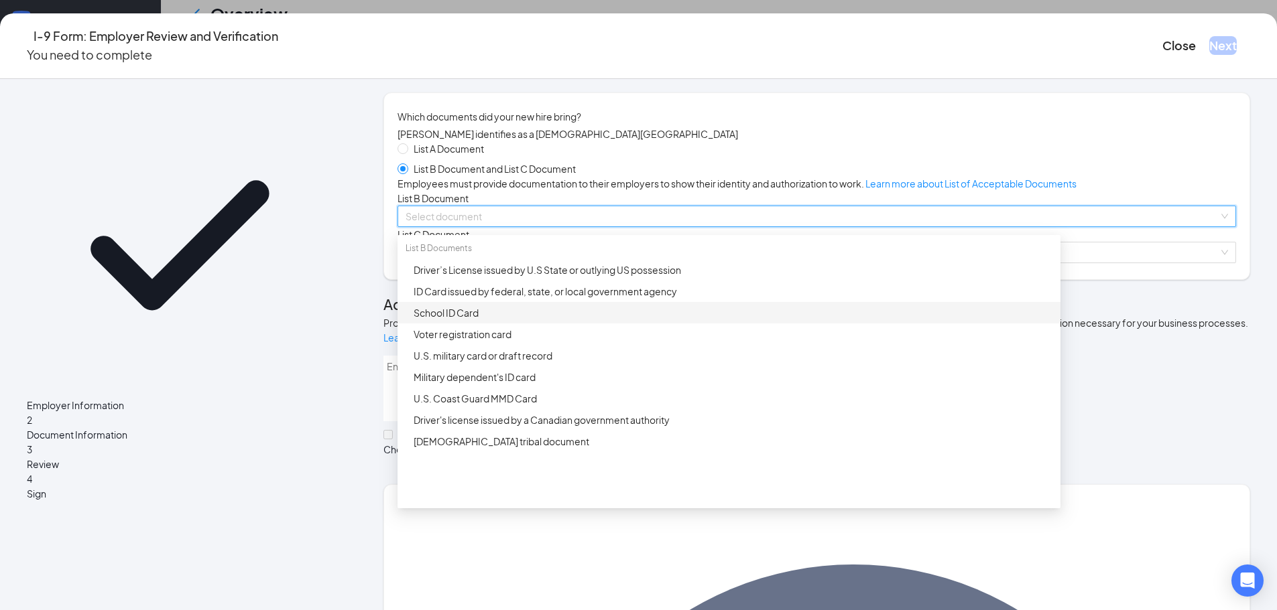
click at [595, 320] on div "School ID Card" at bounding box center [732, 313] width 639 height 15
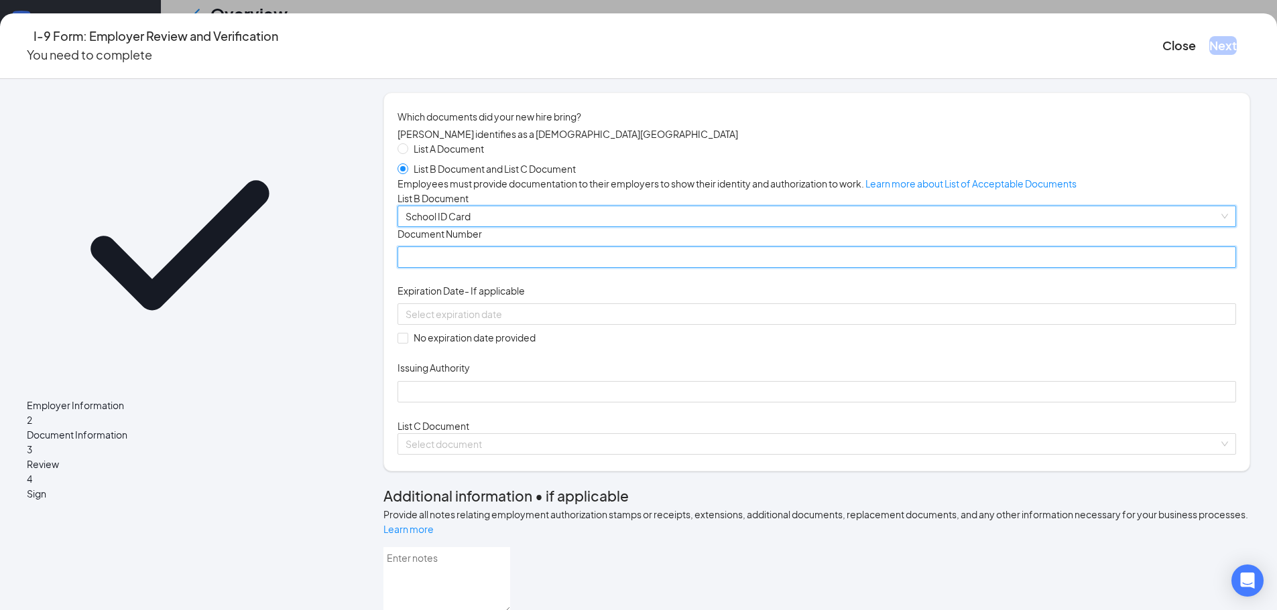
click at [512, 268] on input "Document Number" at bounding box center [816, 257] width 838 height 21
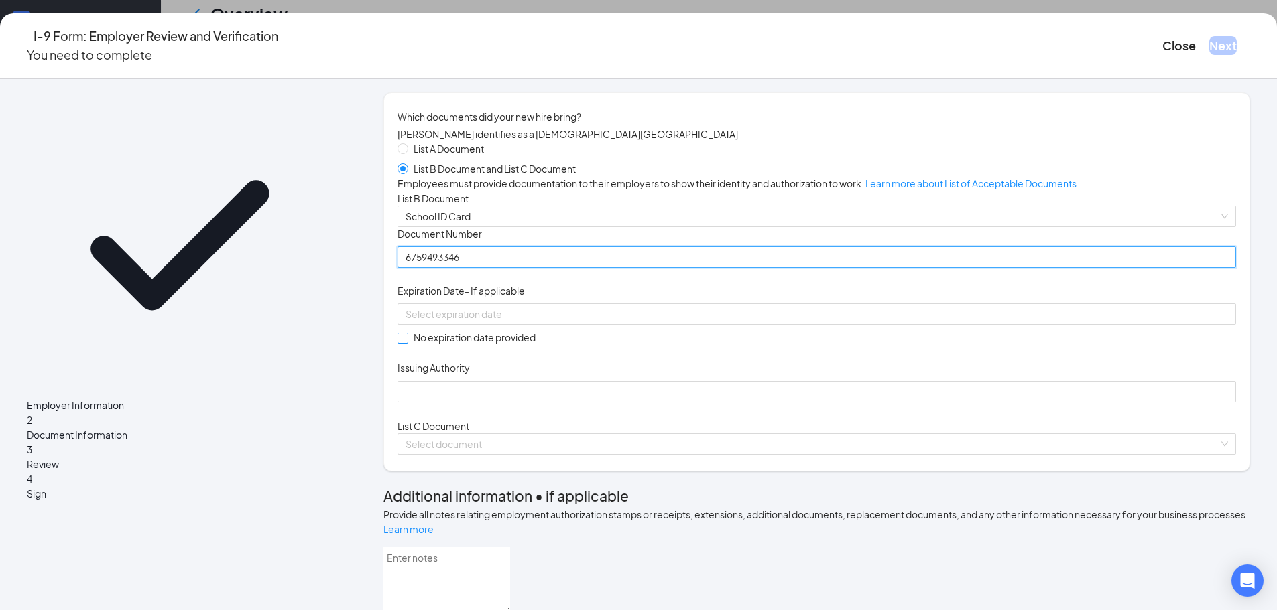
type input "6759493346"
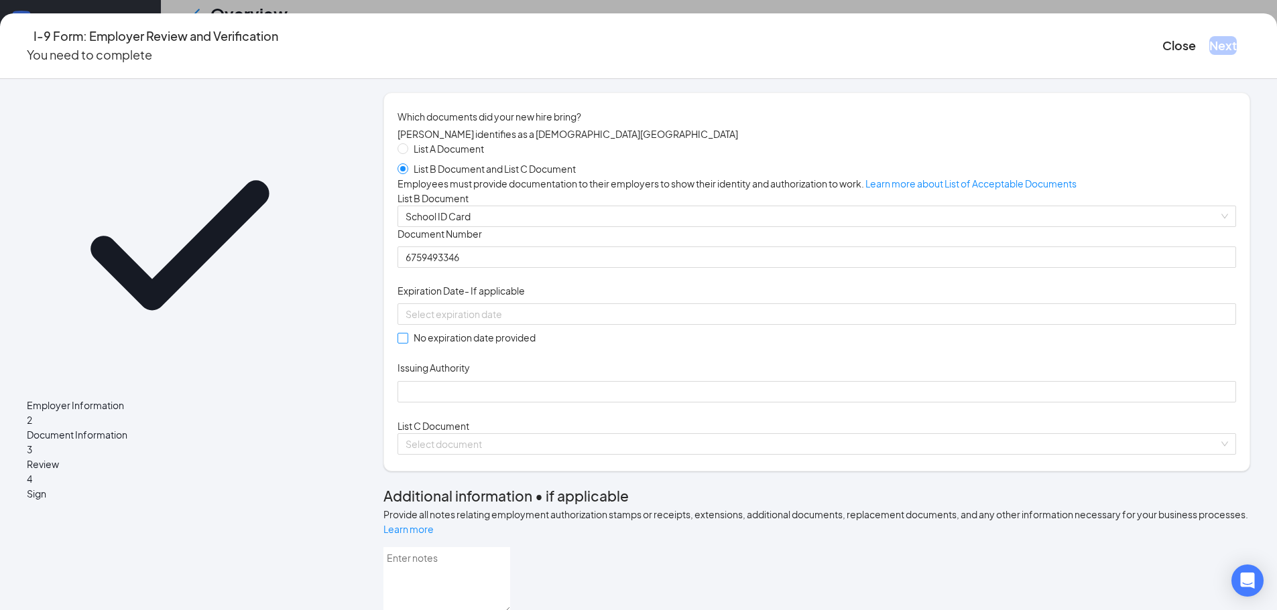
click at [408, 344] on span at bounding box center [402, 338] width 11 height 11
click at [407, 342] on input "No expiration date provided" at bounding box center [401, 337] width 9 height 9
checkbox input "true"
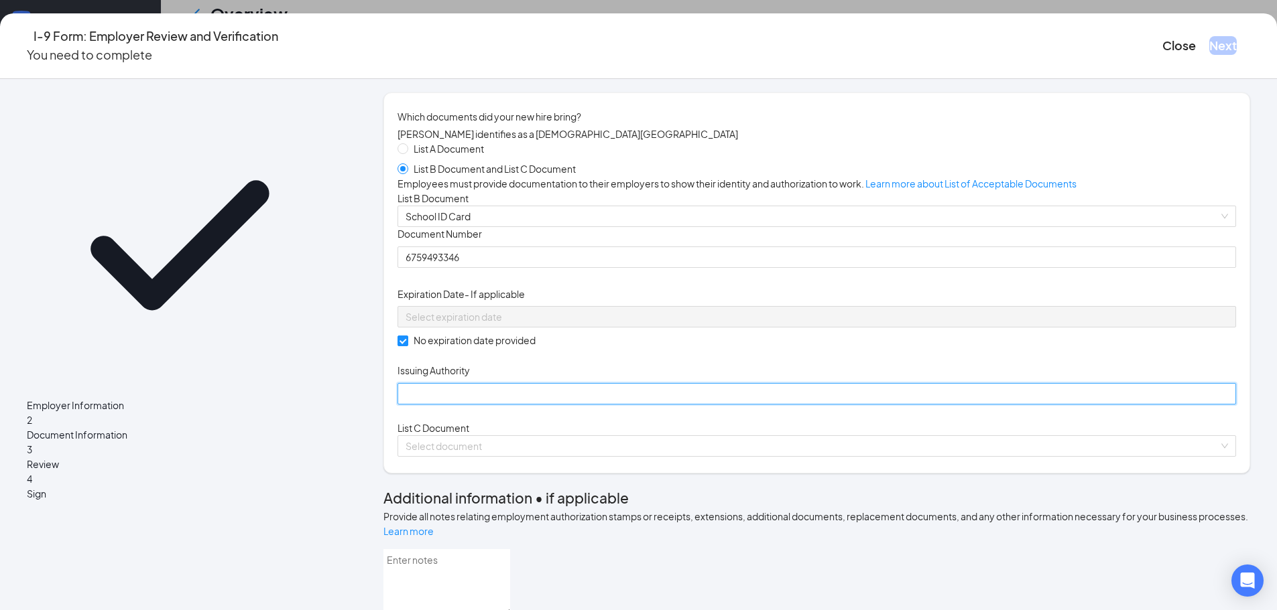
click at [460, 405] on input "Issuing Authority" at bounding box center [816, 393] width 838 height 21
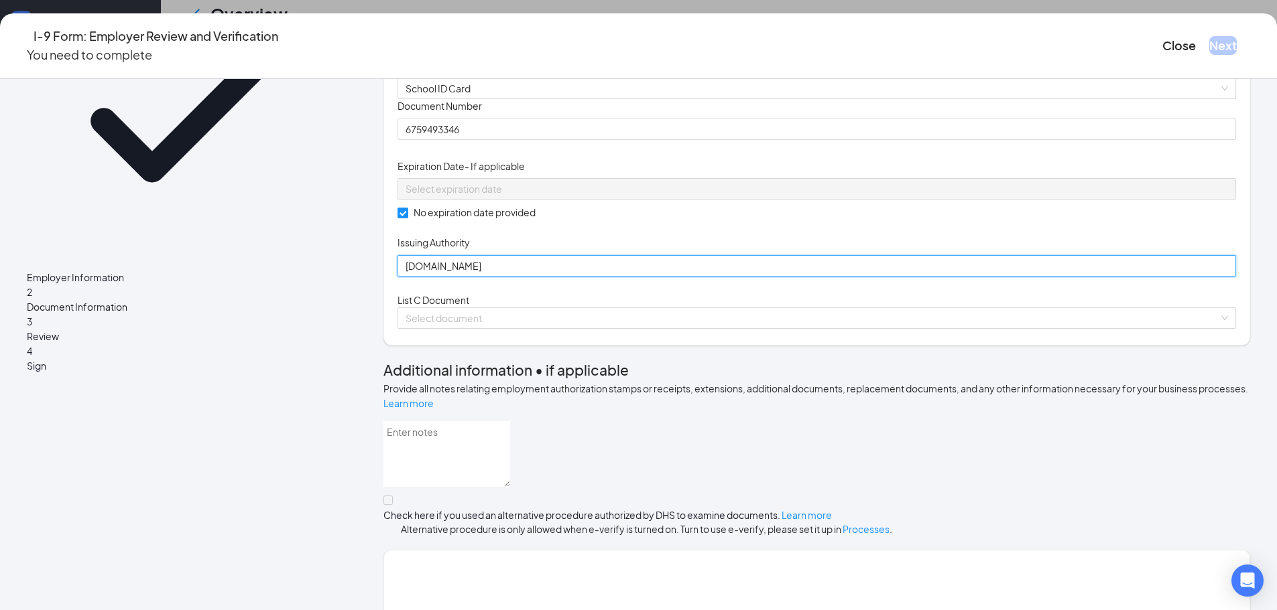
scroll to position [134, 0]
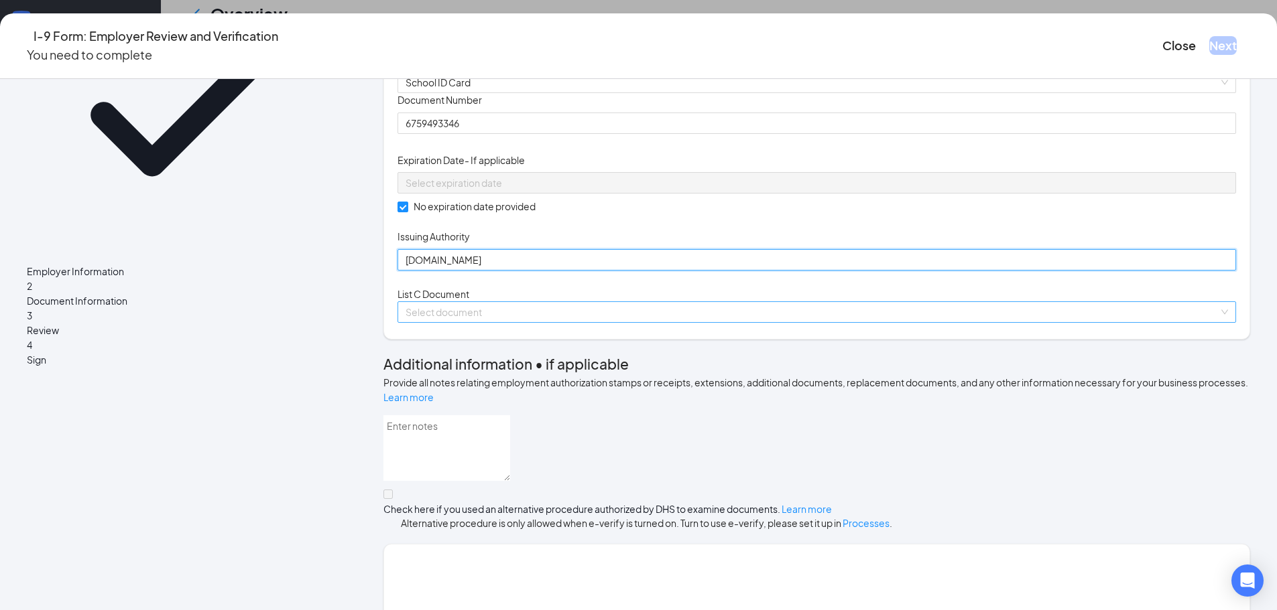
type input "Easy.peasy.com"
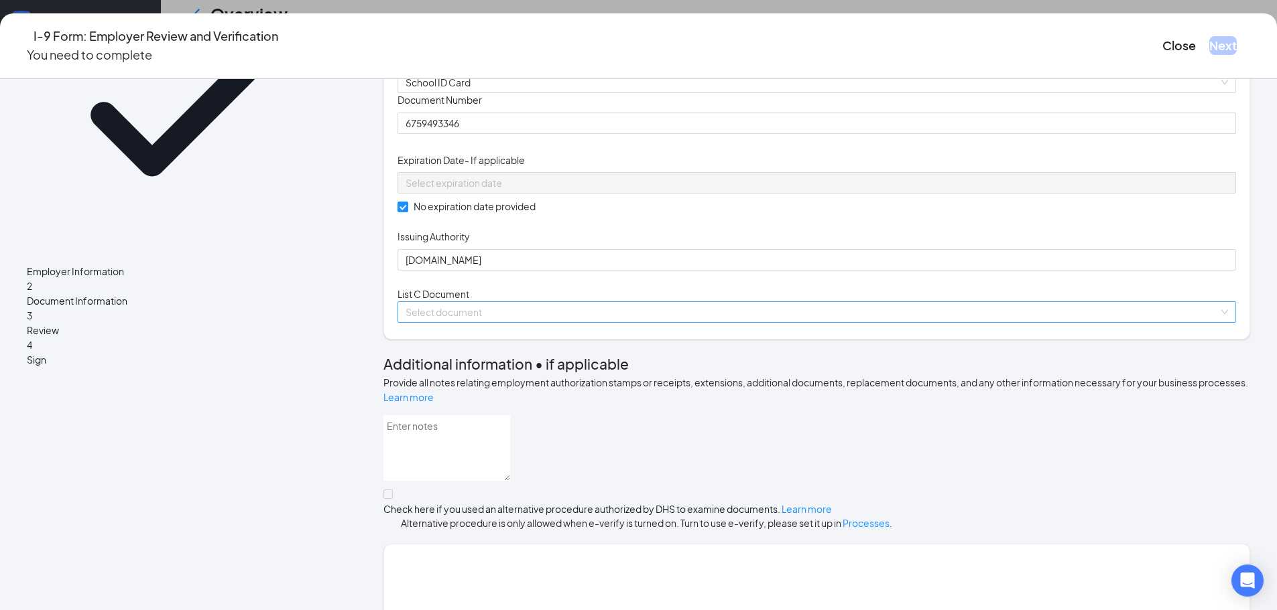
click at [517, 322] on input "search" at bounding box center [811, 312] width 813 height 20
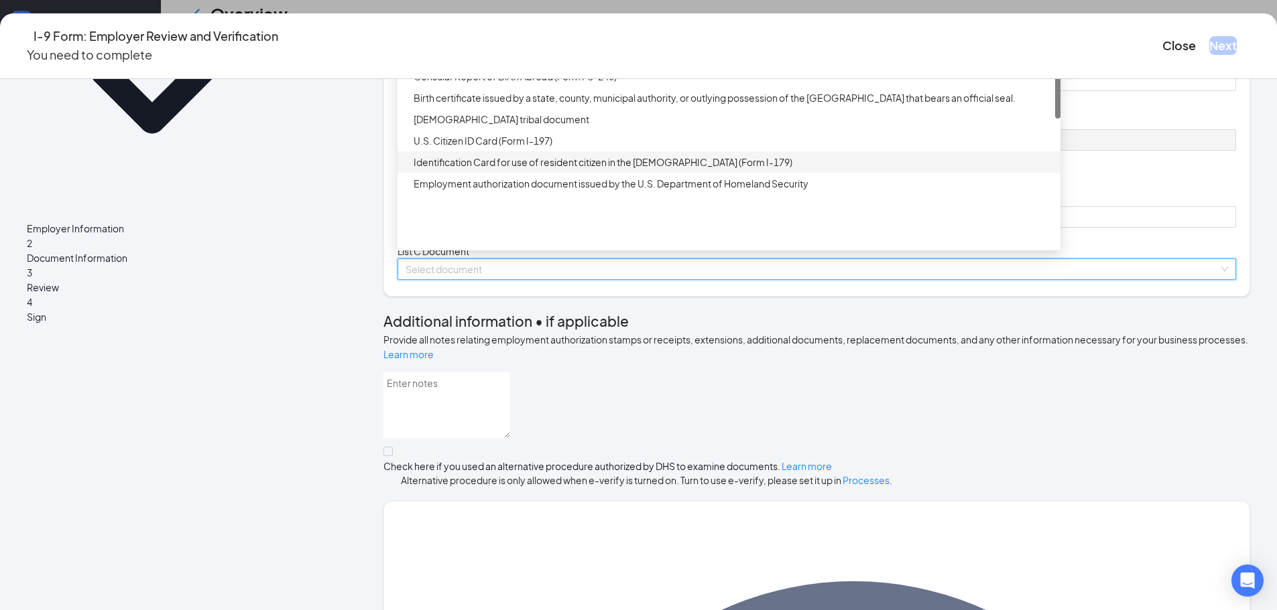
scroll to position [201, 0]
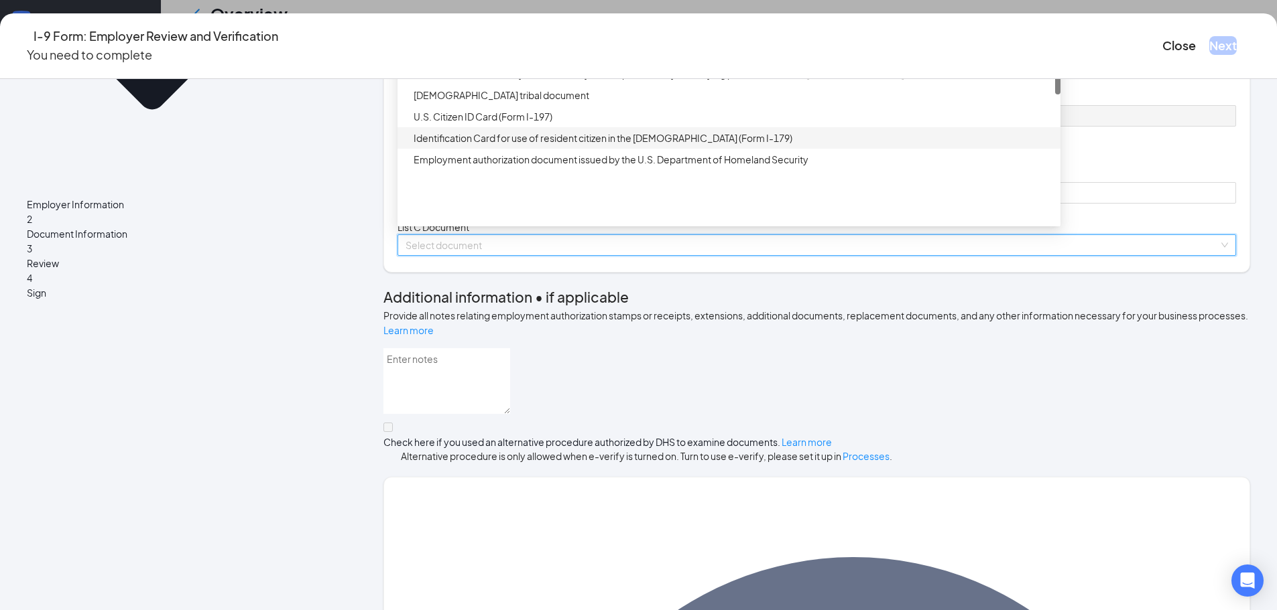
click at [432, 273] on div "Which documents did your new hire bring? Anessa F Dople identifies as a citizen…" at bounding box center [816, 82] width 866 height 382
click at [505, 255] on input "search" at bounding box center [811, 245] width 813 height 20
click at [596, 17] on div "Certification of Birth Abroad issued by the U.S. Department of State (Form FS-5…" at bounding box center [732, 9] width 639 height 15
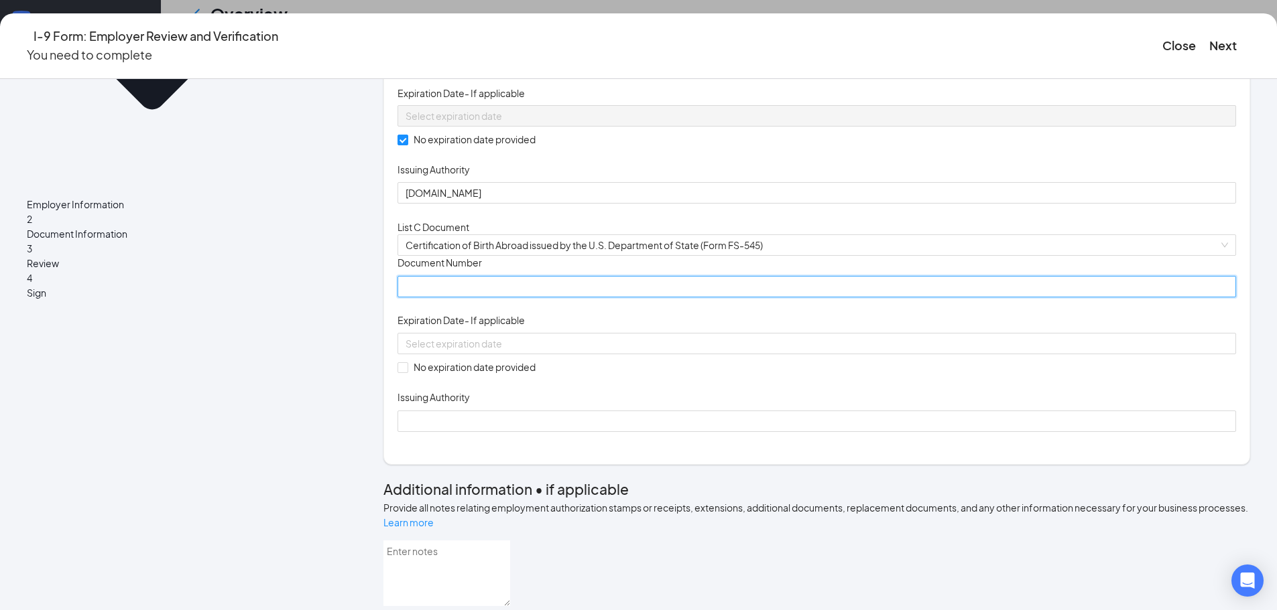
click at [501, 298] on input "Document Number" at bounding box center [816, 286] width 838 height 21
type input "132"
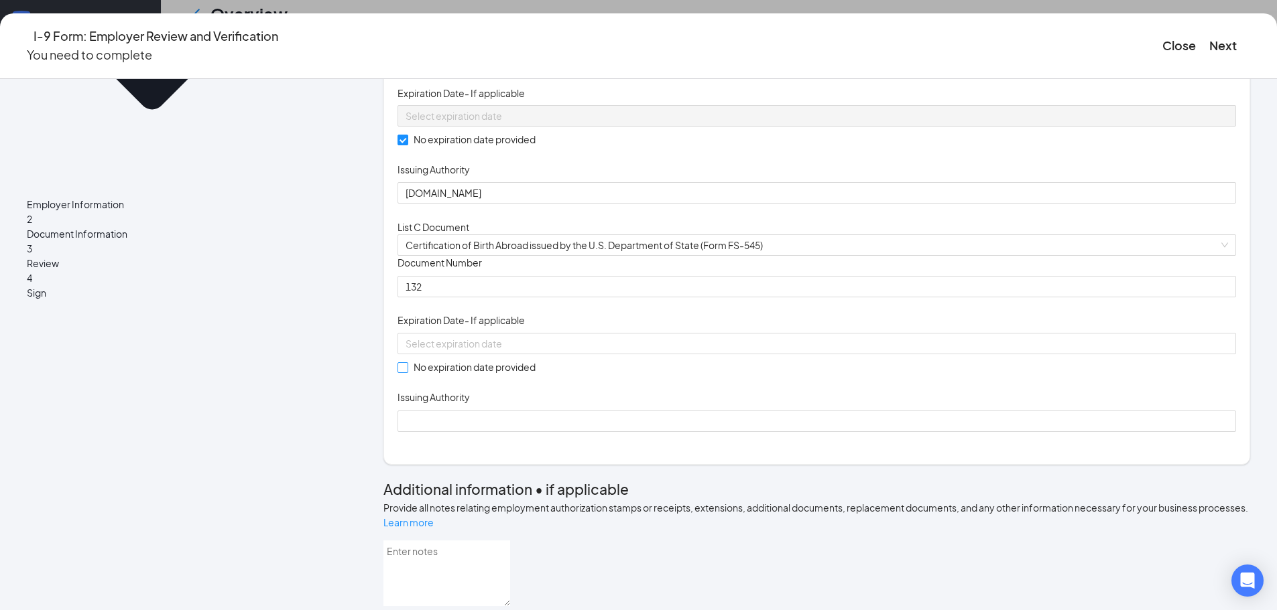
click at [407, 372] on input "No expiration date provided" at bounding box center [401, 367] width 9 height 9
checkbox input "true"
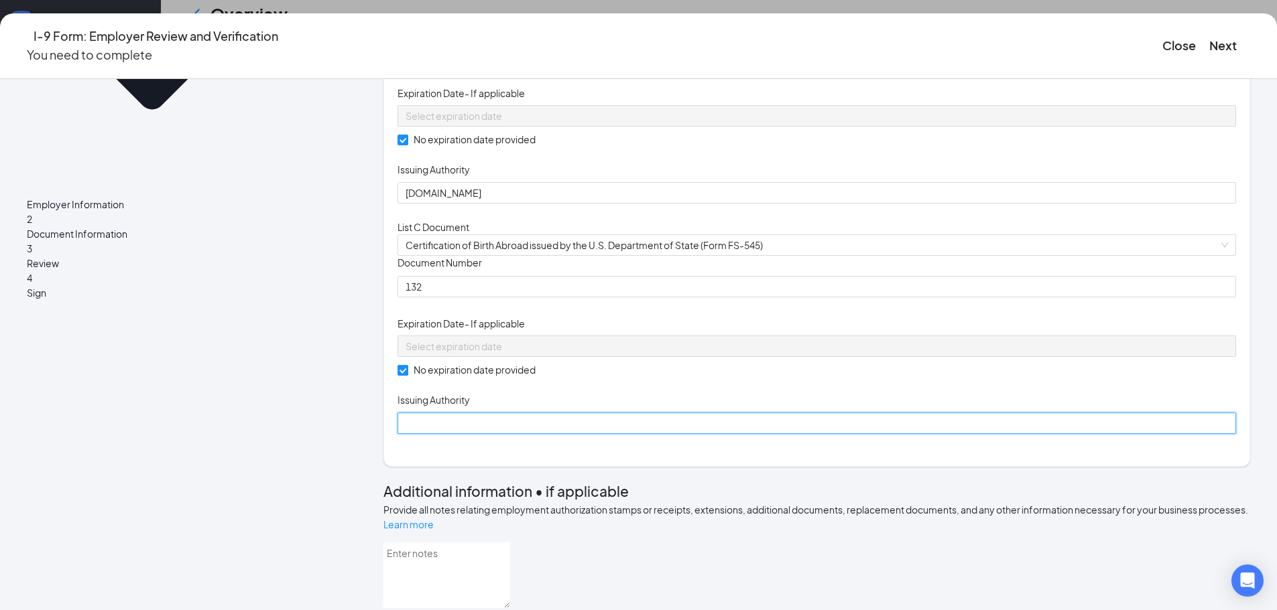
click at [472, 434] on input "Issuing Authority" at bounding box center [816, 423] width 838 height 21
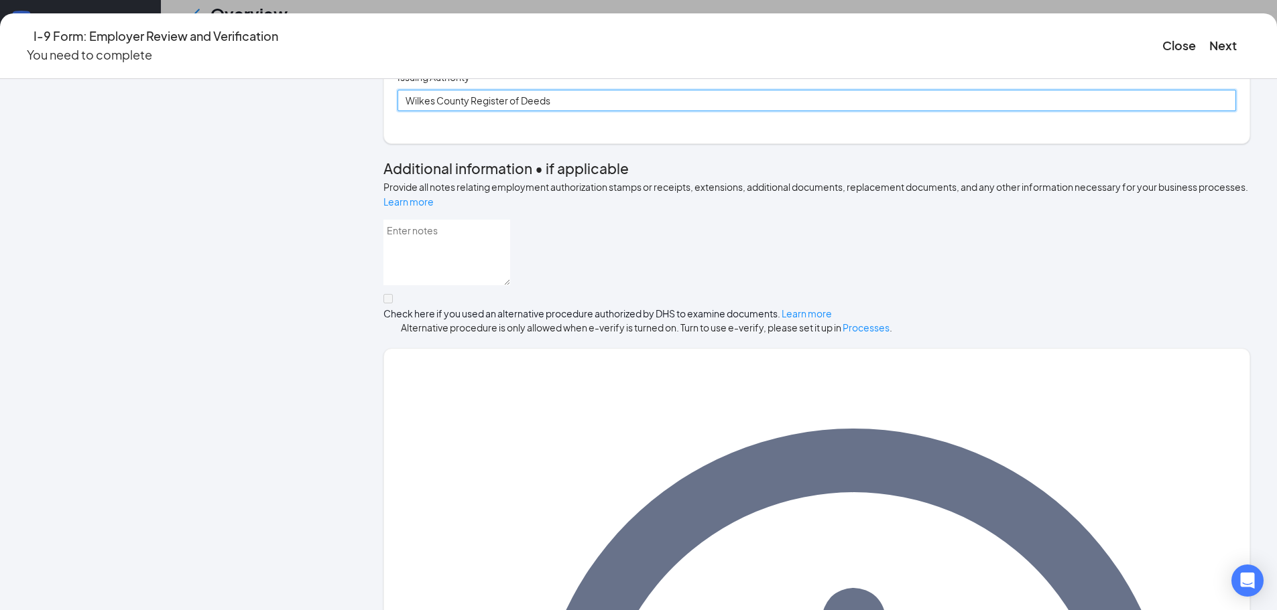
scroll to position [602, 0]
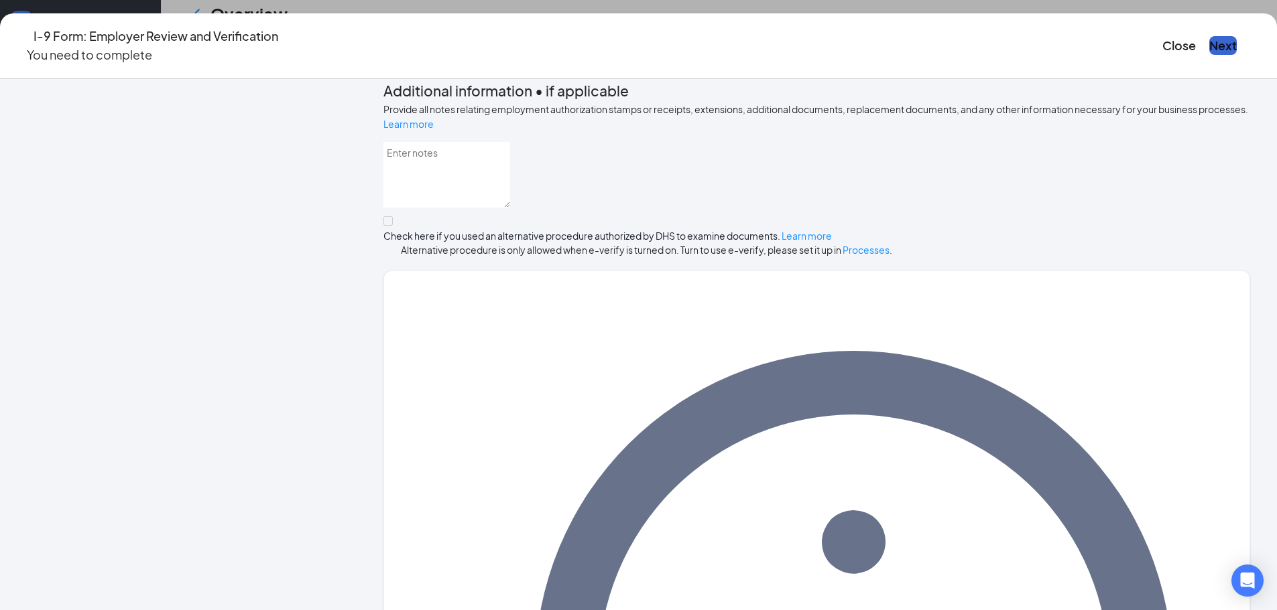
type input "Wilkes County Register of Deeds"
click at [1209, 36] on button "Next" at bounding box center [1222, 45] width 27 height 19
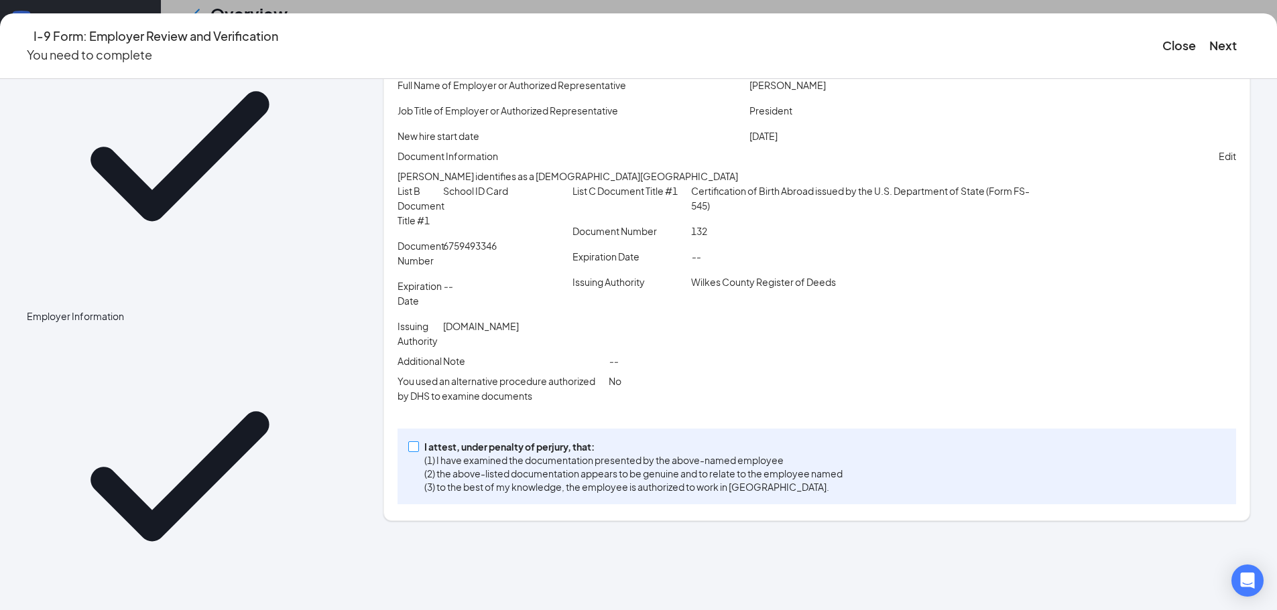
click at [417, 451] on input "I attest, under penalty of perjury, that: (1) I have examined the documentation…" at bounding box center [412, 446] width 9 height 9
checkbox input "true"
click at [1209, 39] on button "Next" at bounding box center [1222, 45] width 27 height 19
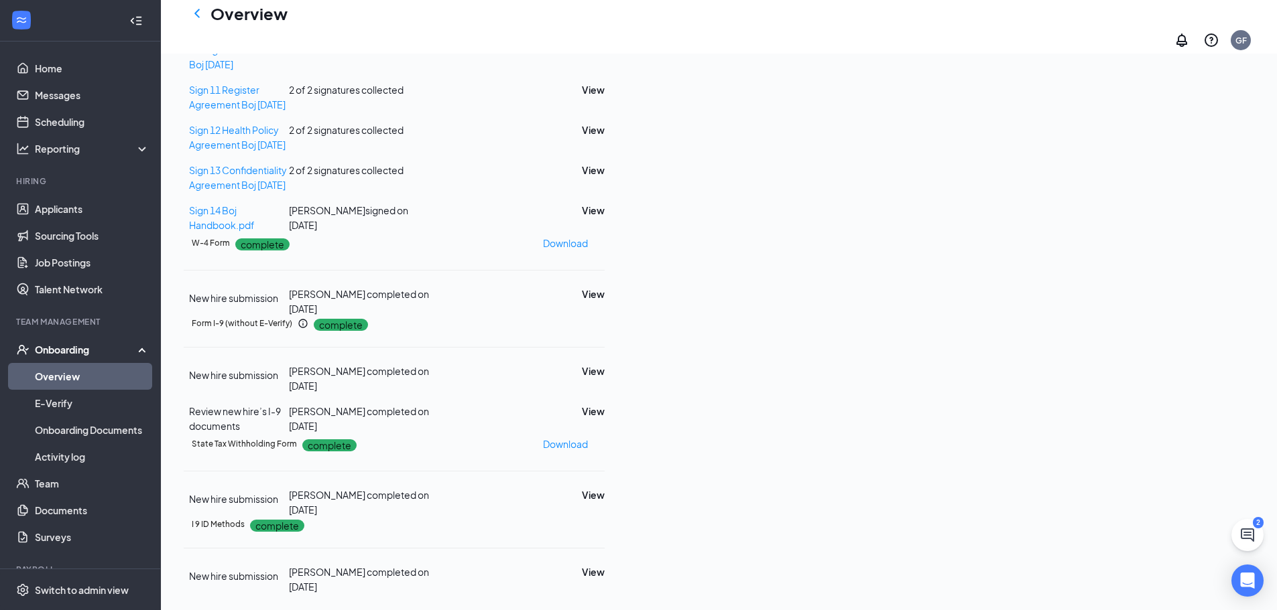
click at [604, 404] on div "Review new hire’s I-9 documents Gregory Faw completed on Sep 15, 2025 View" at bounding box center [394, 418] width 421 height 29
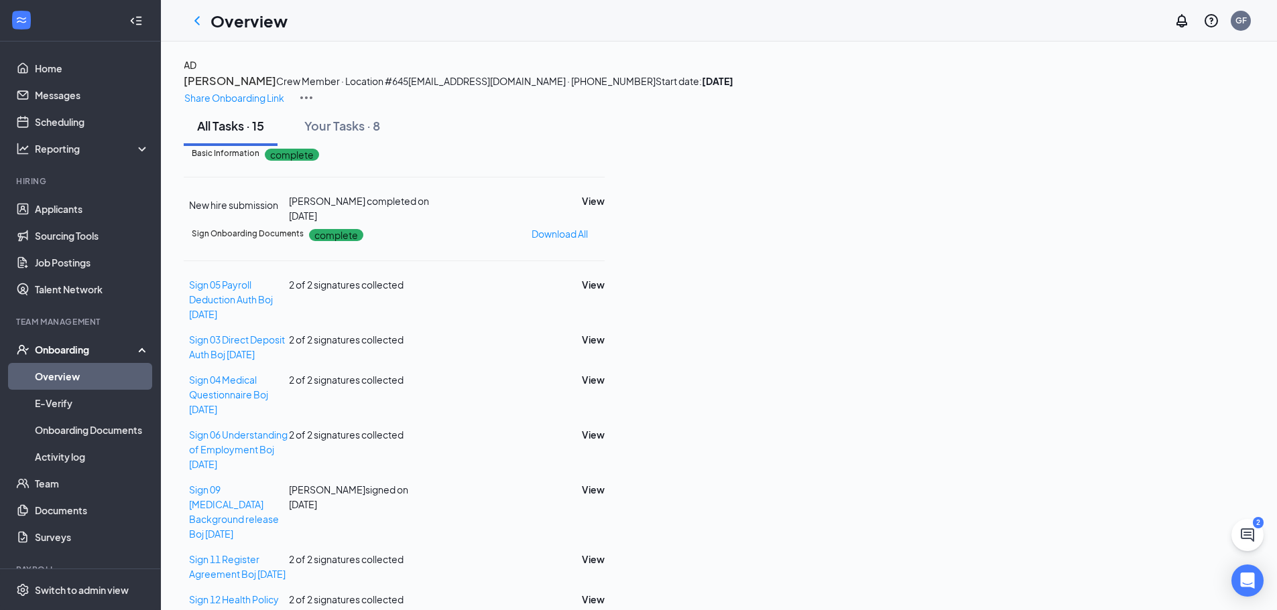
click at [65, 352] on div "Onboarding" at bounding box center [86, 349] width 103 height 13
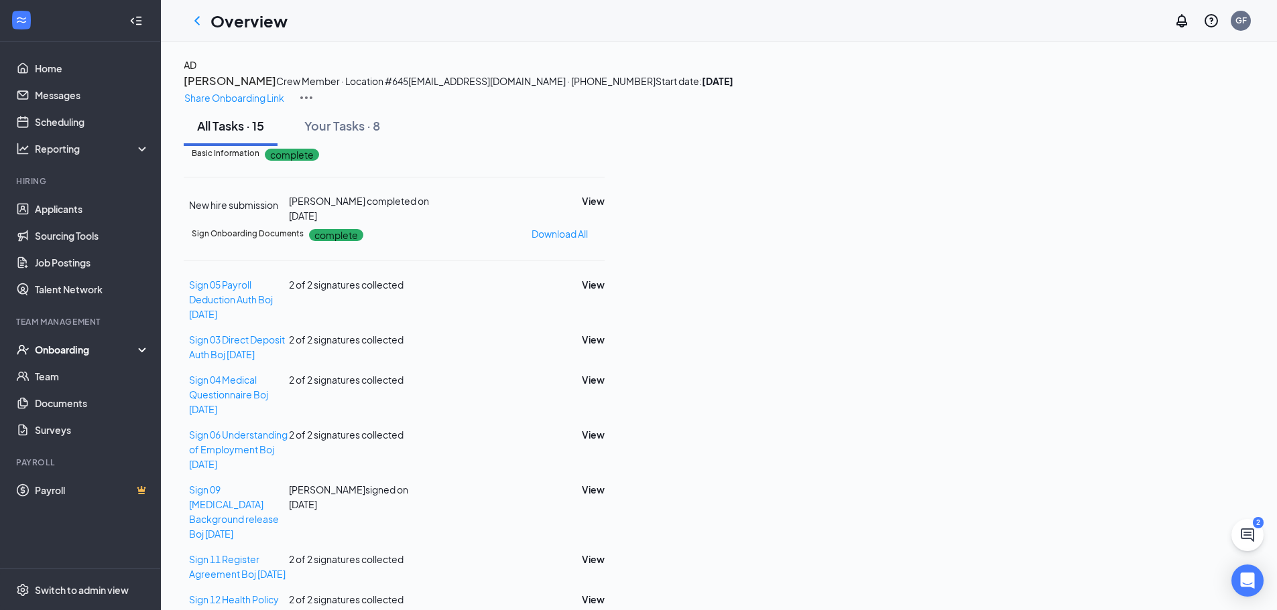
click at [65, 352] on div "Onboarding" at bounding box center [86, 349] width 103 height 13
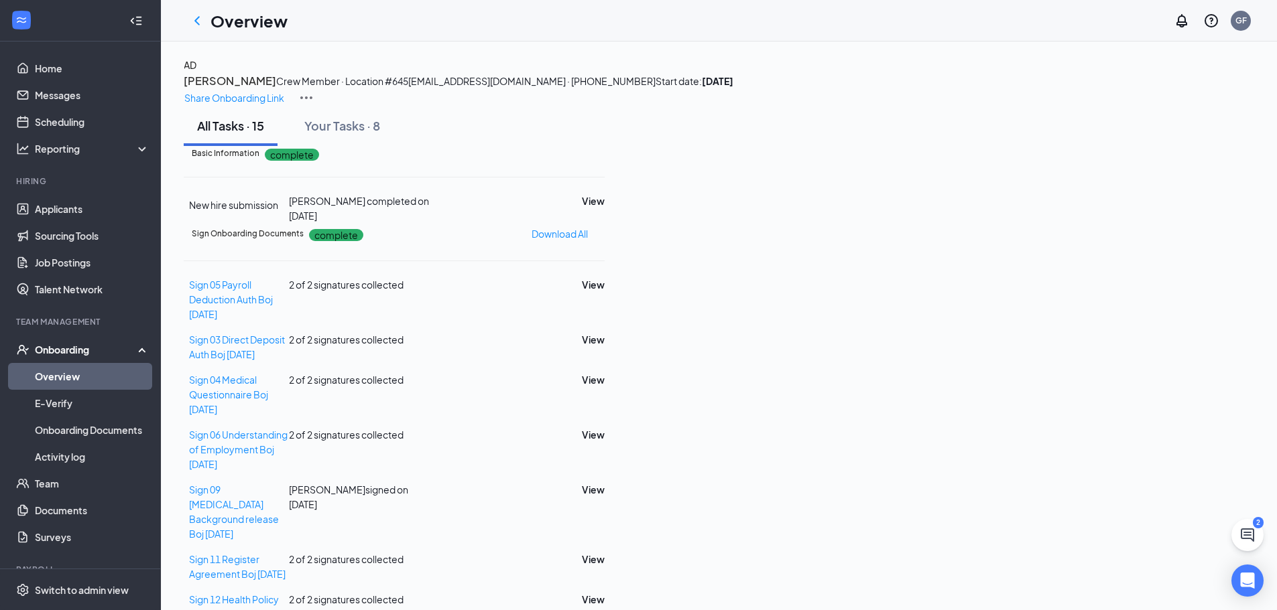
click at [49, 369] on link "Overview" at bounding box center [92, 376] width 115 height 27
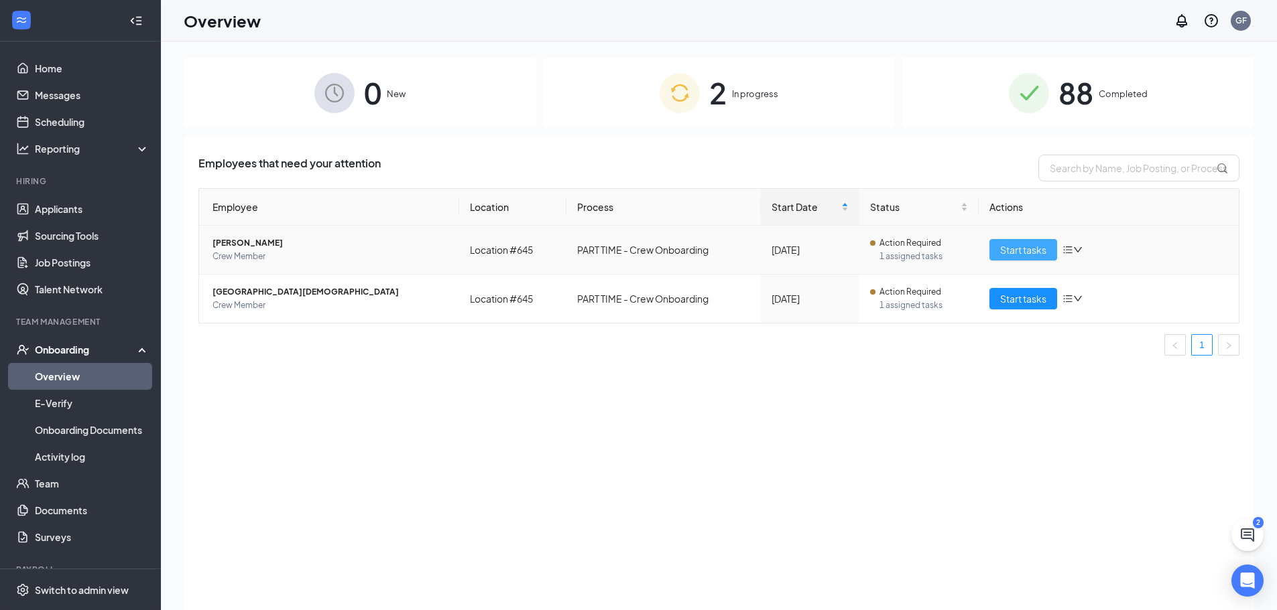
click at [1026, 250] on span "Start tasks" at bounding box center [1023, 250] width 46 height 15
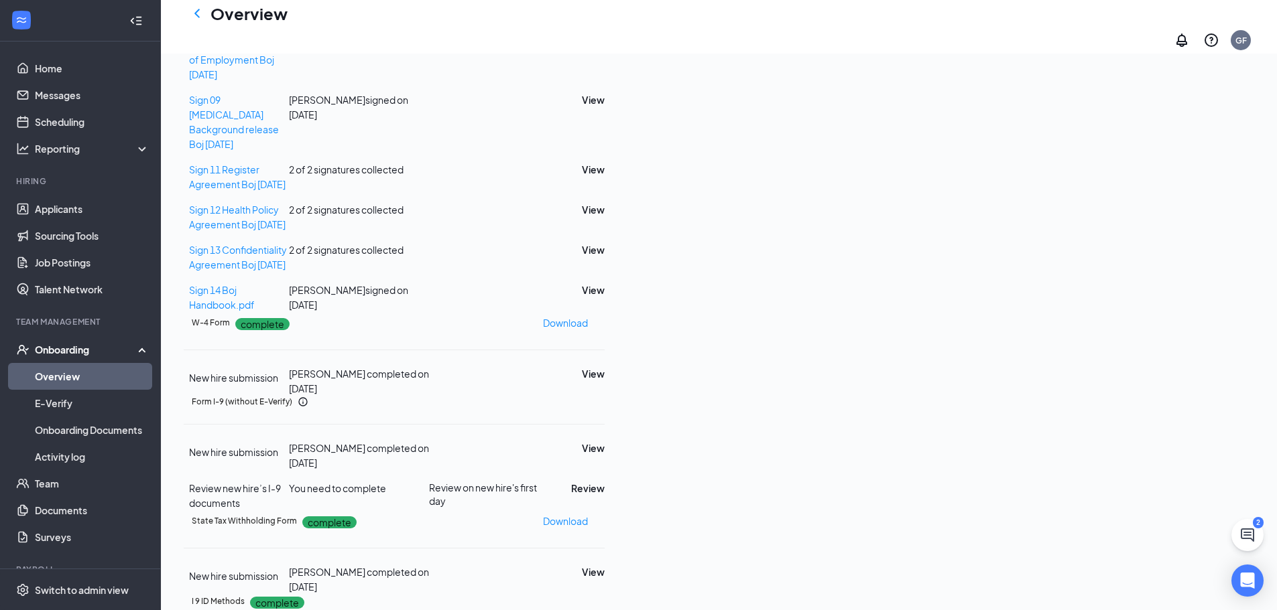
scroll to position [584, 0]
